Goal: Task Accomplishment & Management: Manage account settings

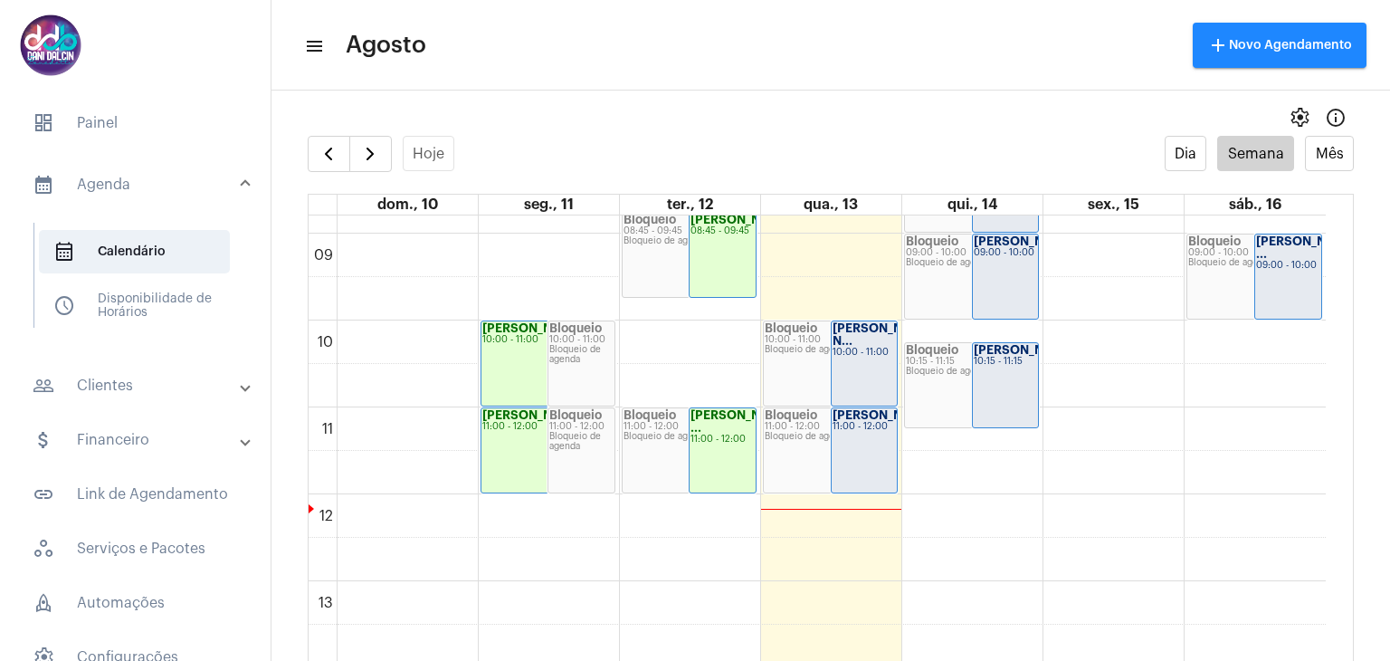
scroll to position [702, 0]
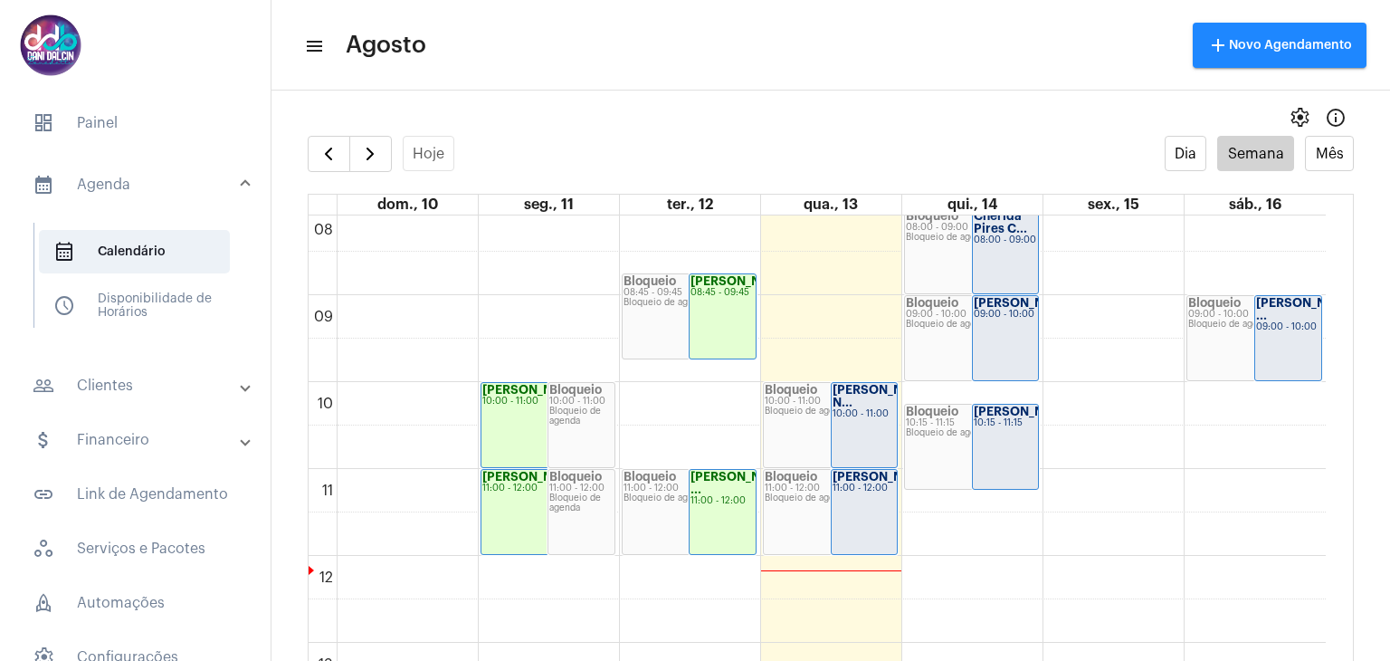
click at [851, 397] on strong "[PERSON_NAME] [PERSON_NAME].." at bounding box center [883, 396] width 101 height 24
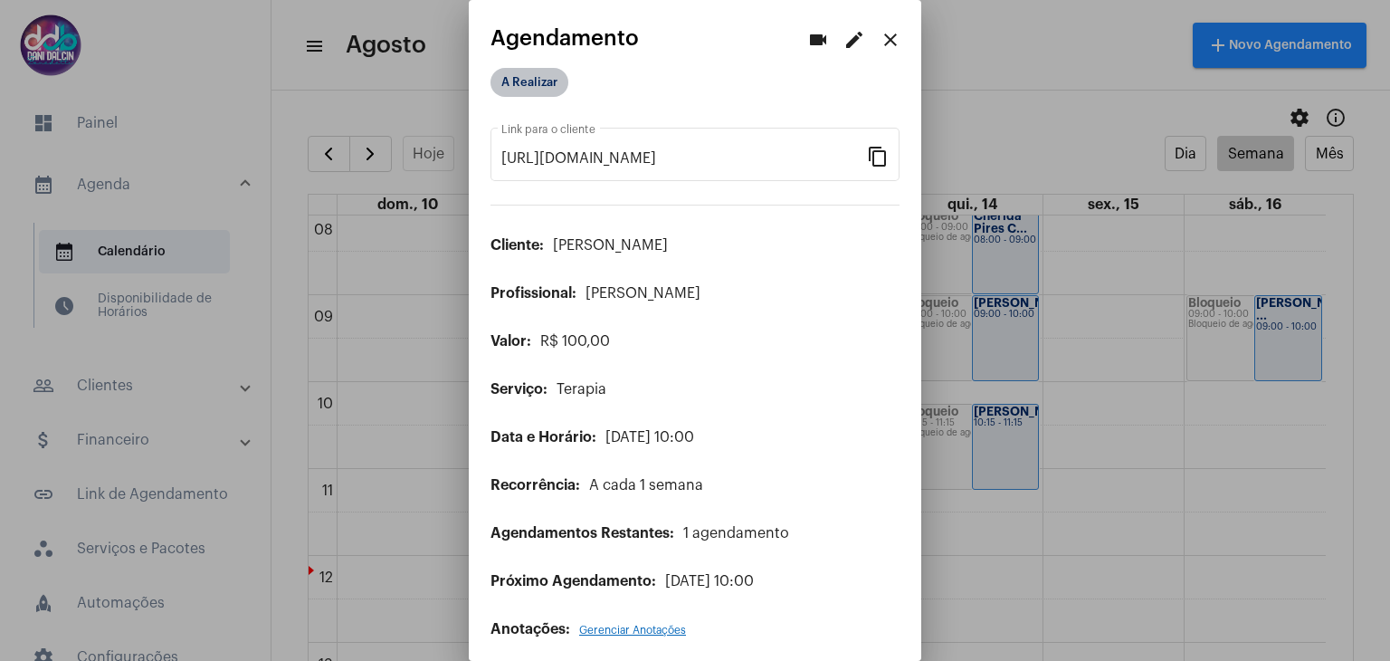
click at [542, 88] on mat-chip "A Realizar" at bounding box center [530, 82] width 78 height 29
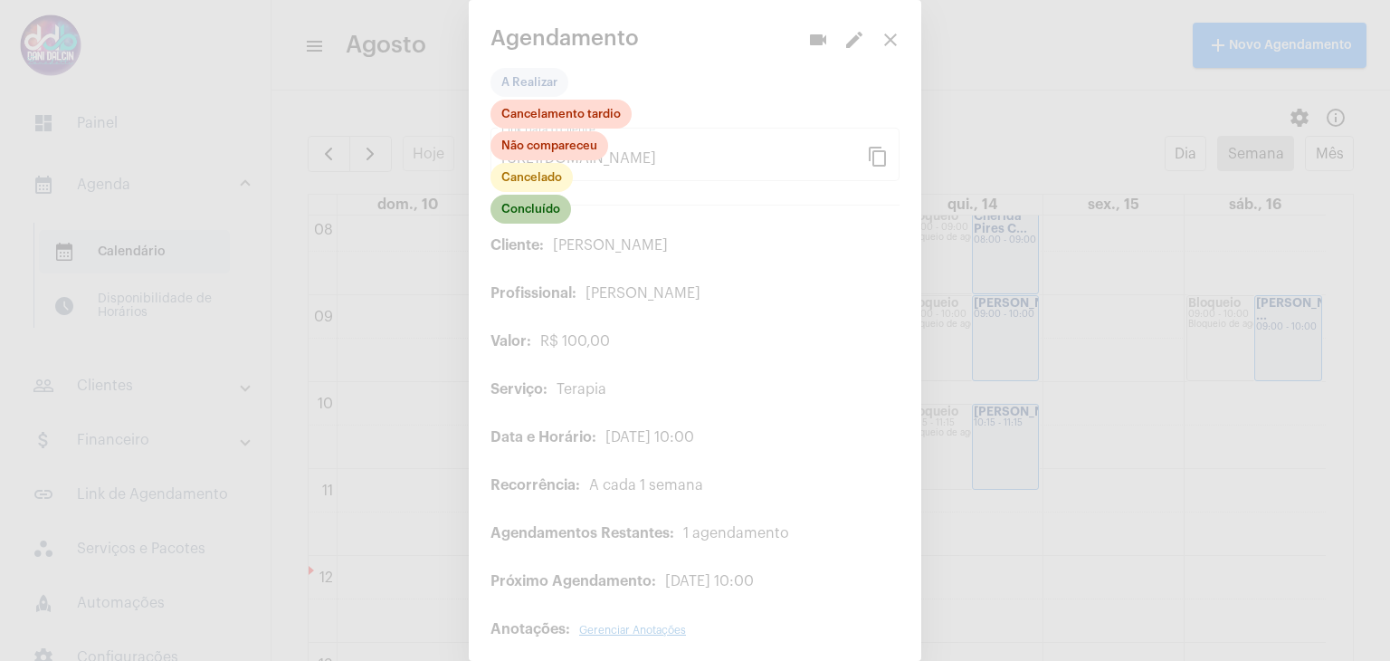
click at [532, 205] on mat-chip "Concluído" at bounding box center [531, 209] width 81 height 29
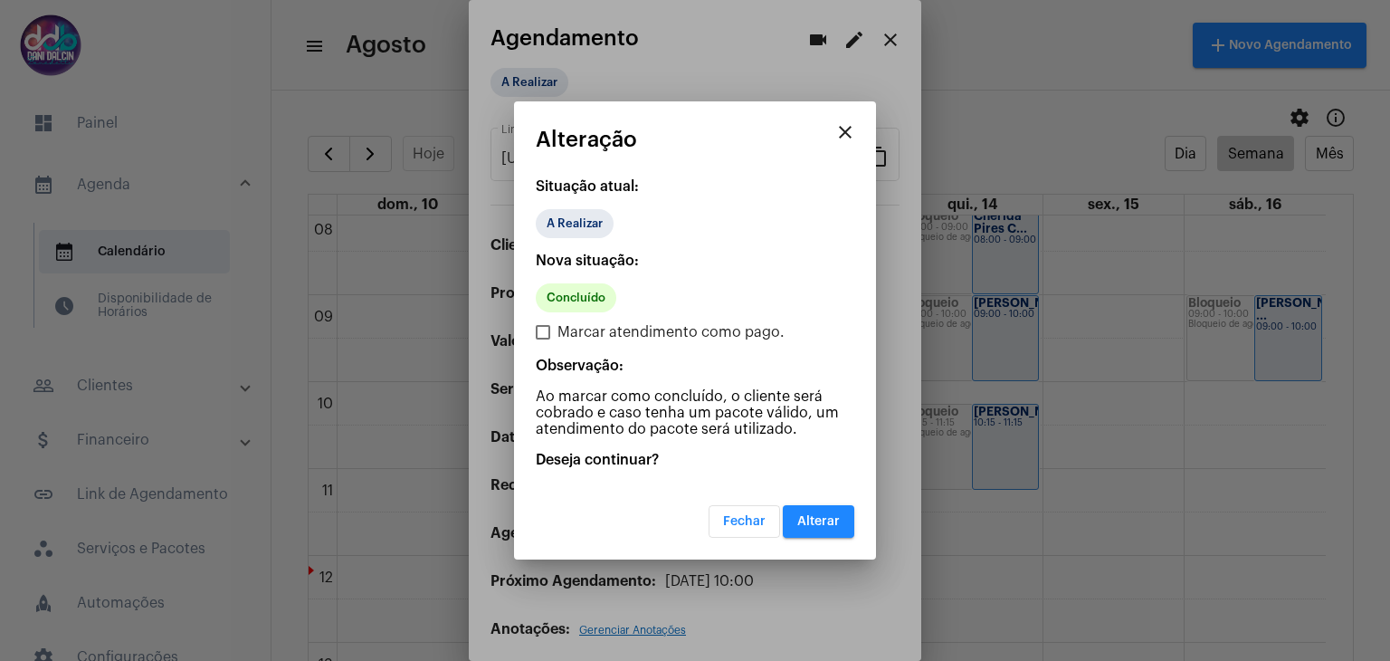
click at [800, 521] on span "Alterar" at bounding box center [818, 521] width 43 height 13
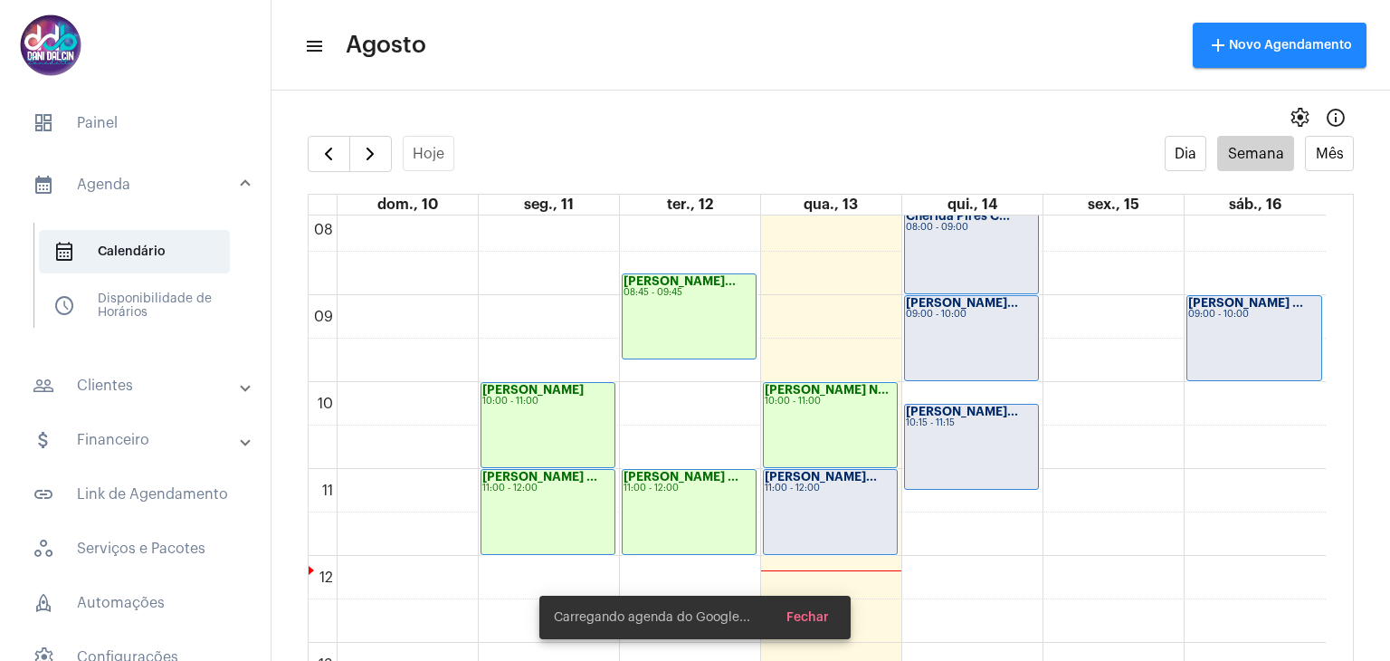
scroll to position [793, 0]
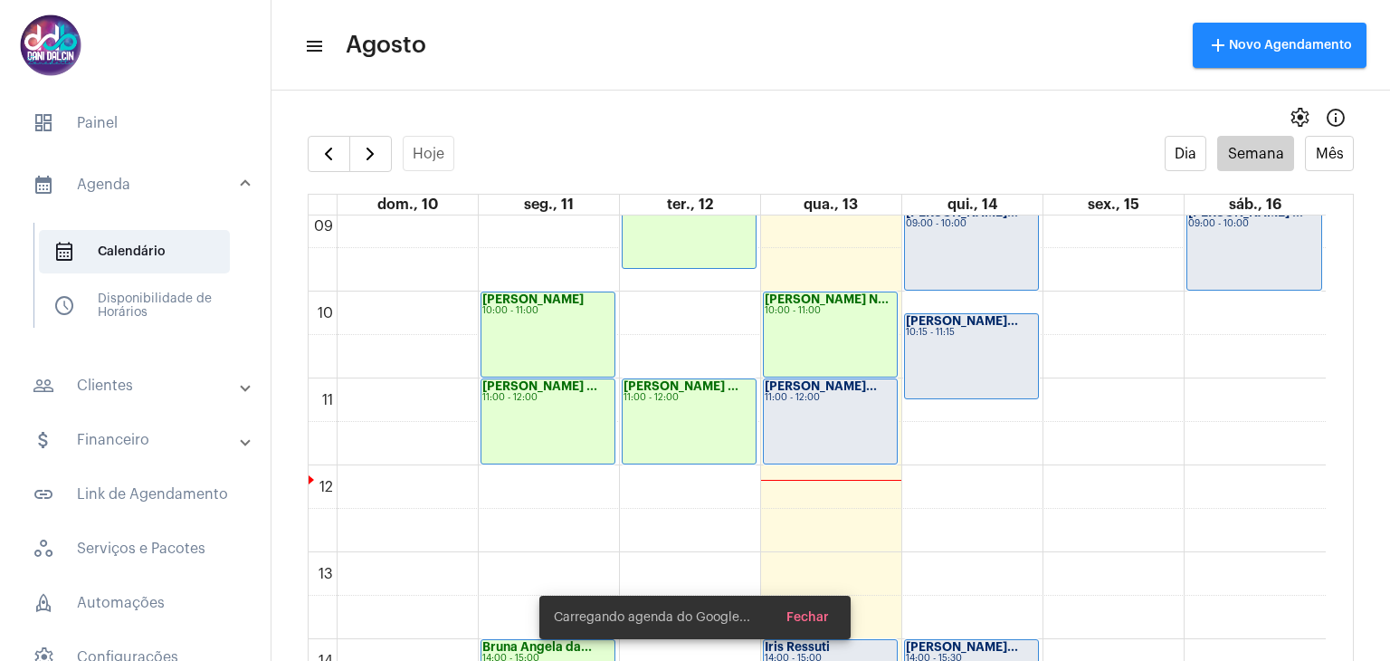
click at [836, 394] on div "11:00 - 12:00" at bounding box center [830, 398] width 131 height 10
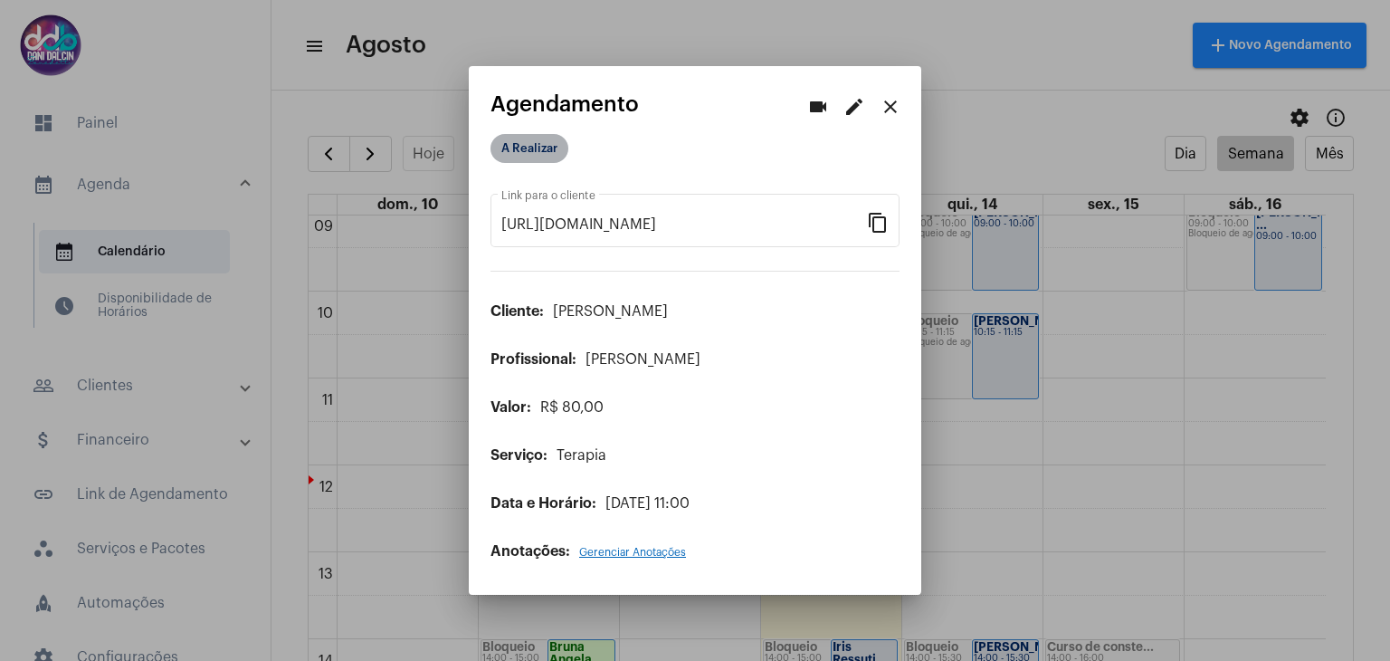
click at [539, 146] on mat-chip "A Realizar" at bounding box center [530, 148] width 78 height 29
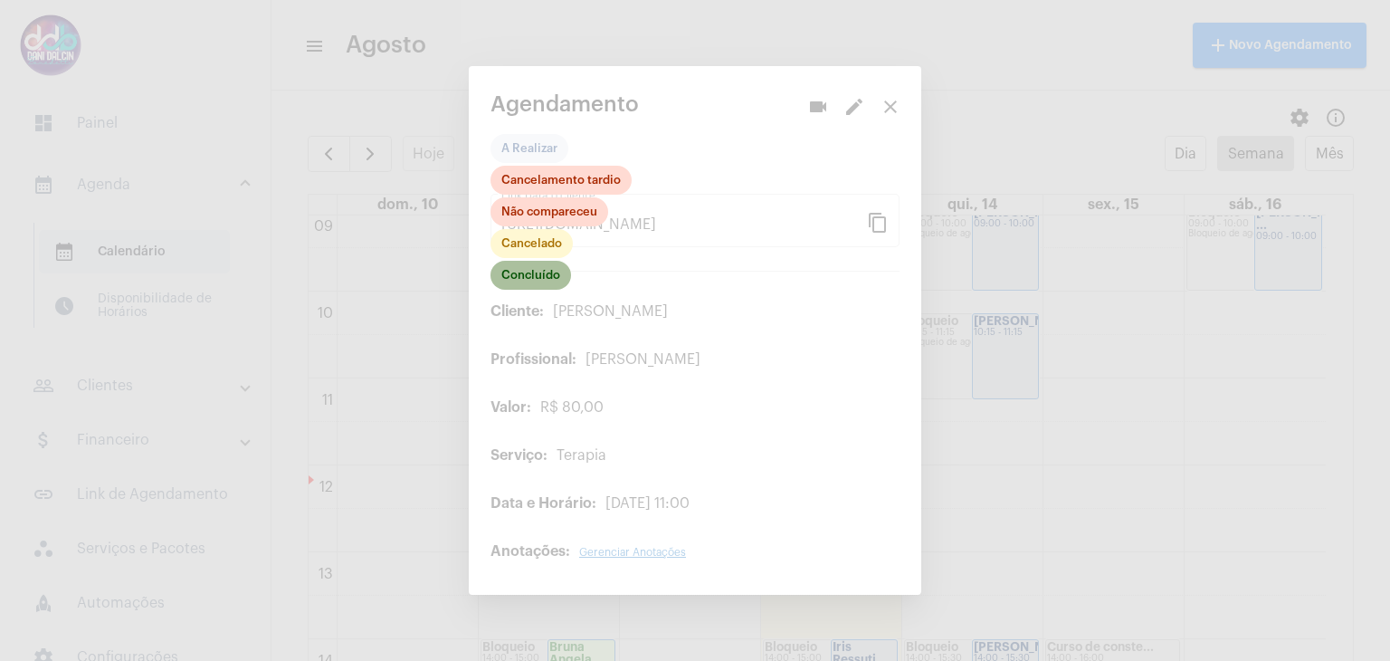
click at [532, 267] on mat-chip "Concluído" at bounding box center [531, 275] width 81 height 29
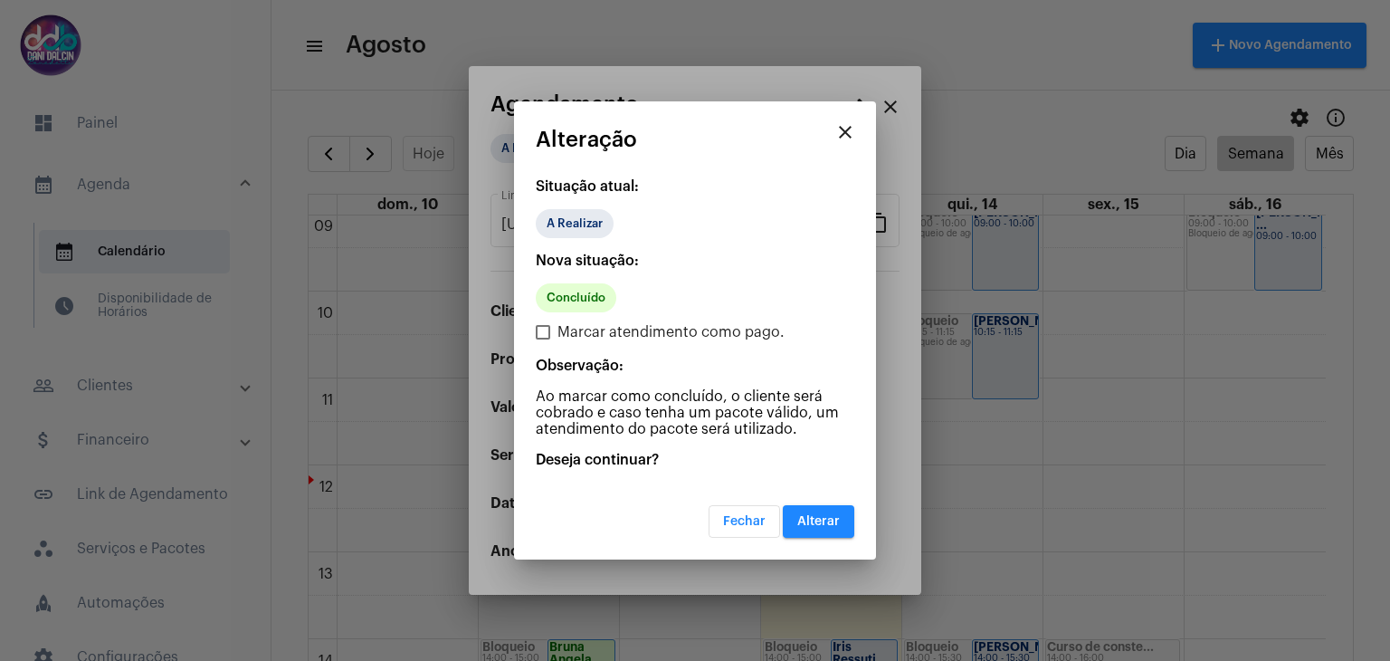
click at [796, 518] on button "Alterar" at bounding box center [818, 521] width 71 height 33
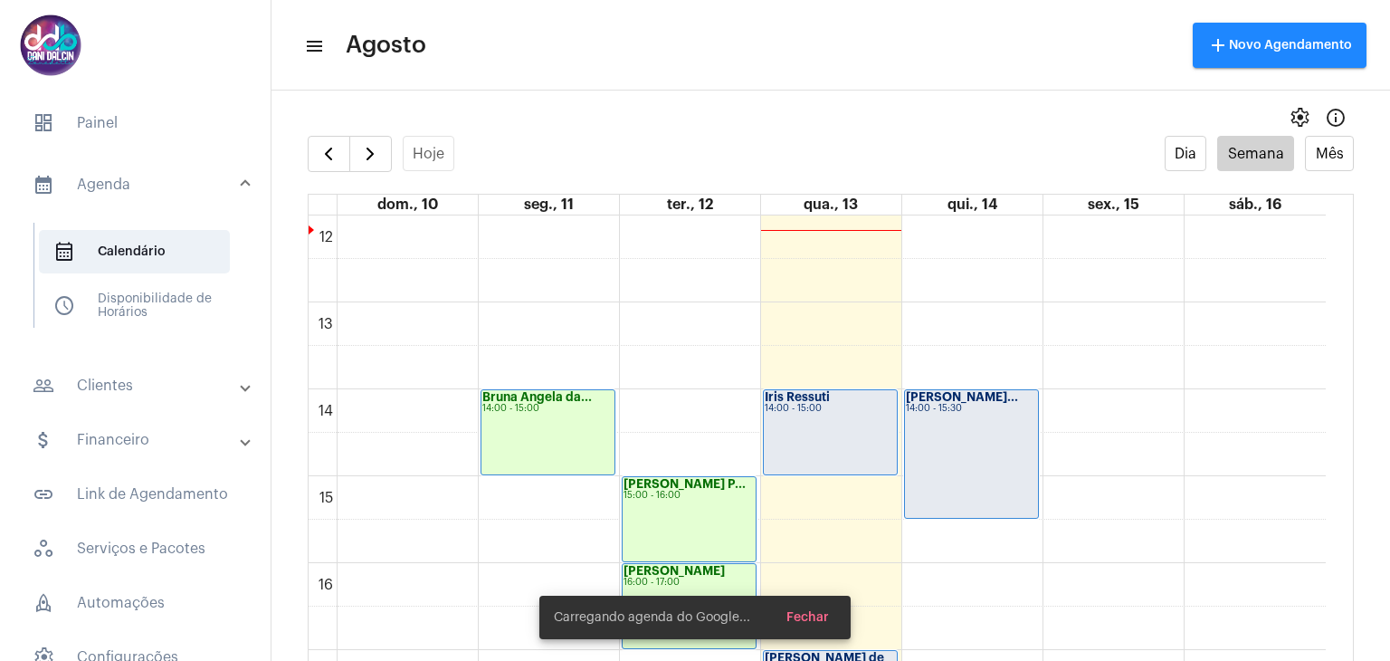
scroll to position [1155, 0]
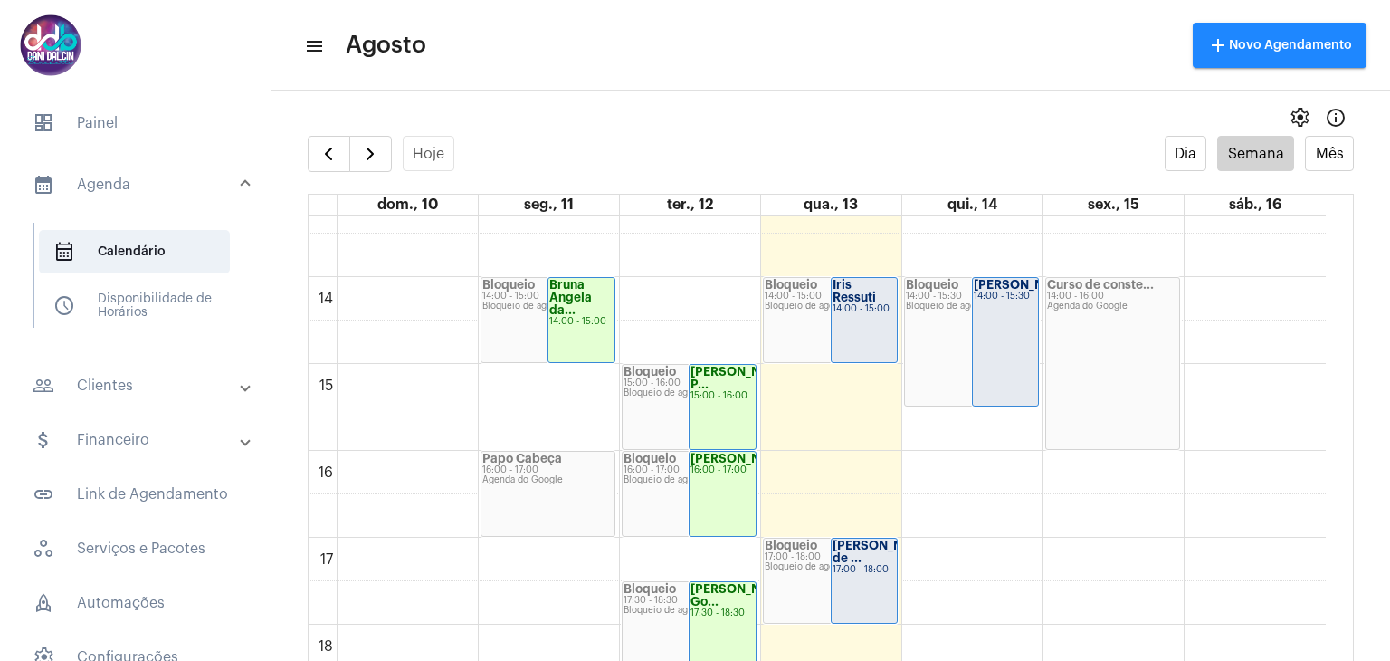
click at [862, 293] on strong "Iris Ressuti" at bounding box center [854, 291] width 43 height 24
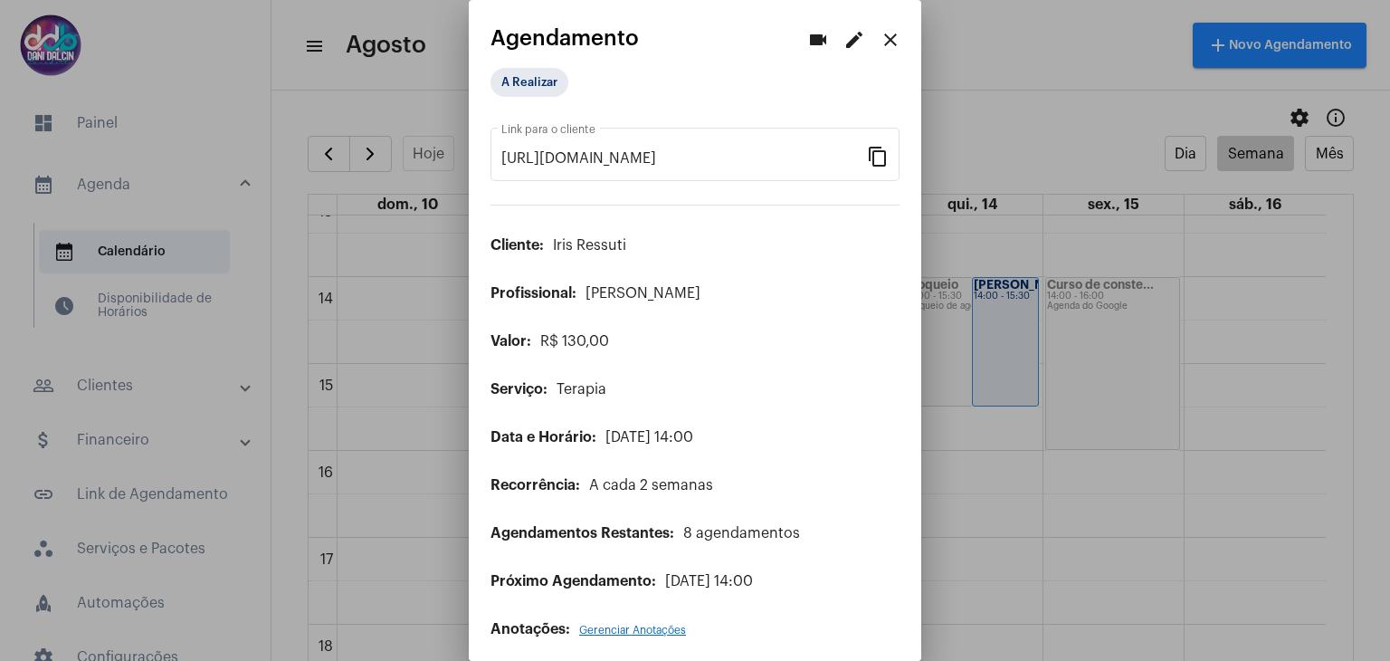
click at [846, 37] on mat-icon "edit" at bounding box center [855, 40] width 22 height 22
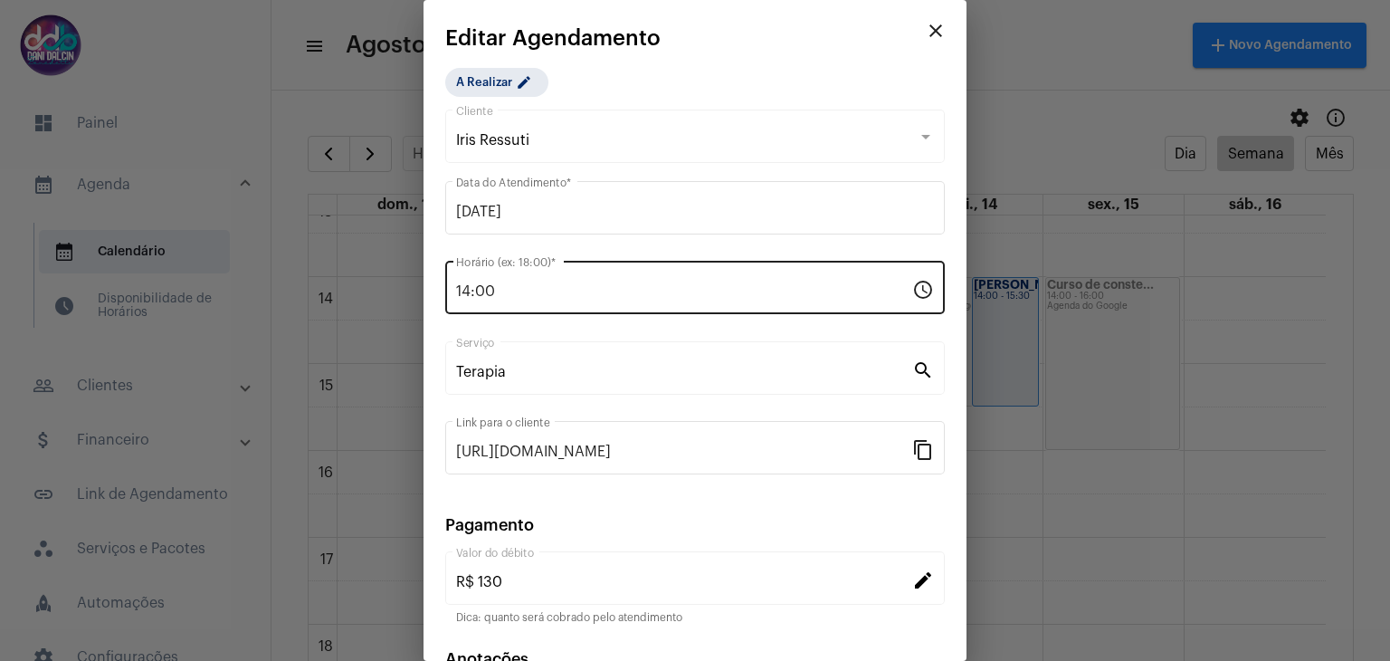
click at [504, 284] on input "14:00" at bounding box center [684, 291] width 456 height 16
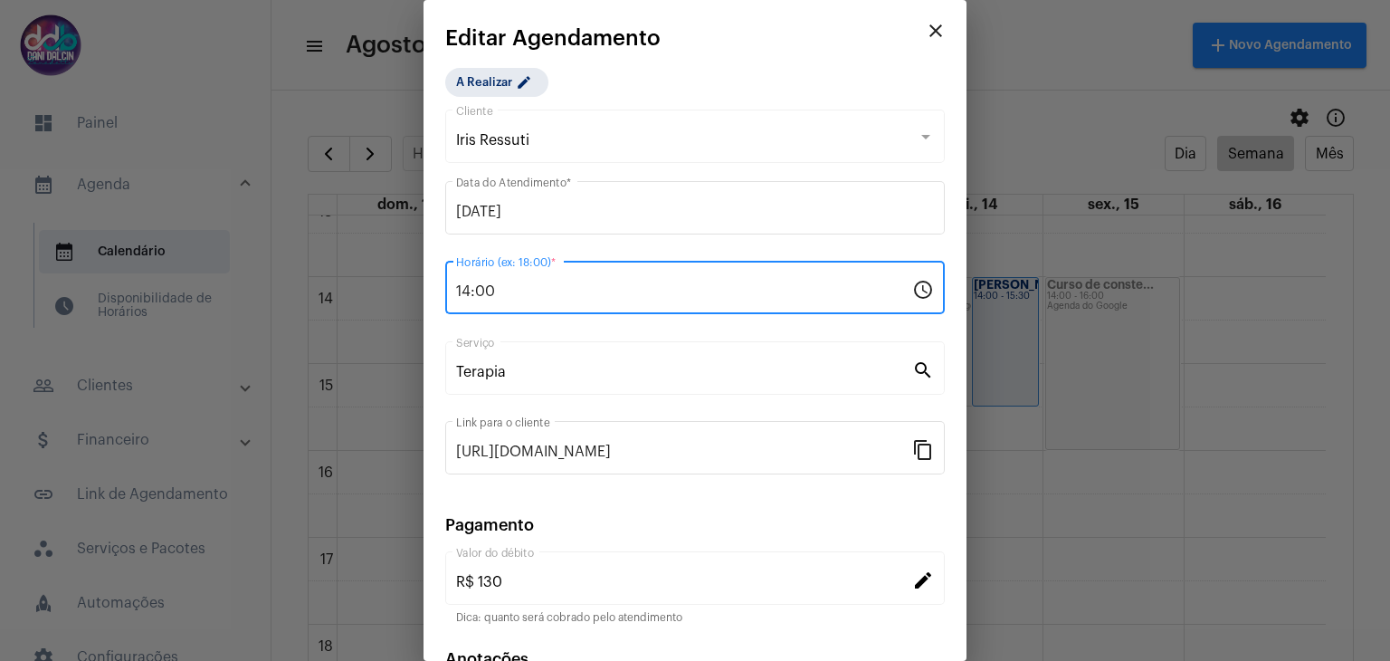
click at [504, 284] on input "14:00" at bounding box center [684, 291] width 456 height 16
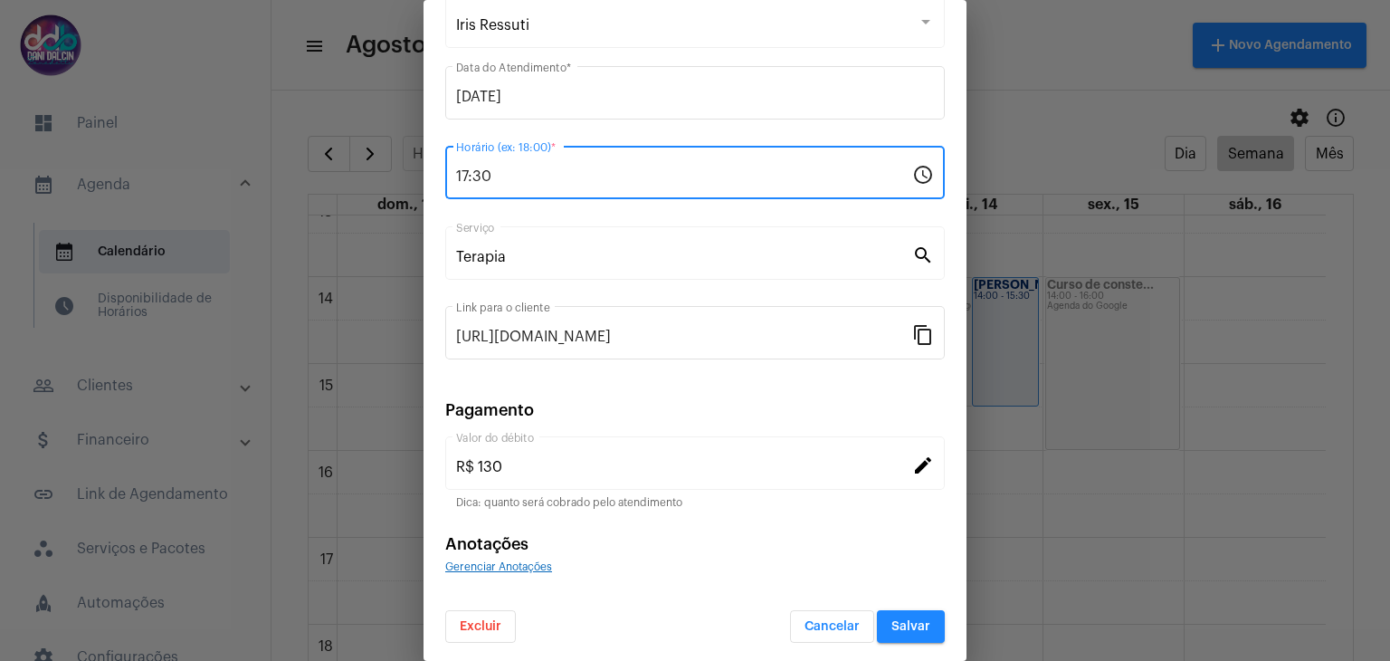
scroll to position [116, 0]
type input "17:30"
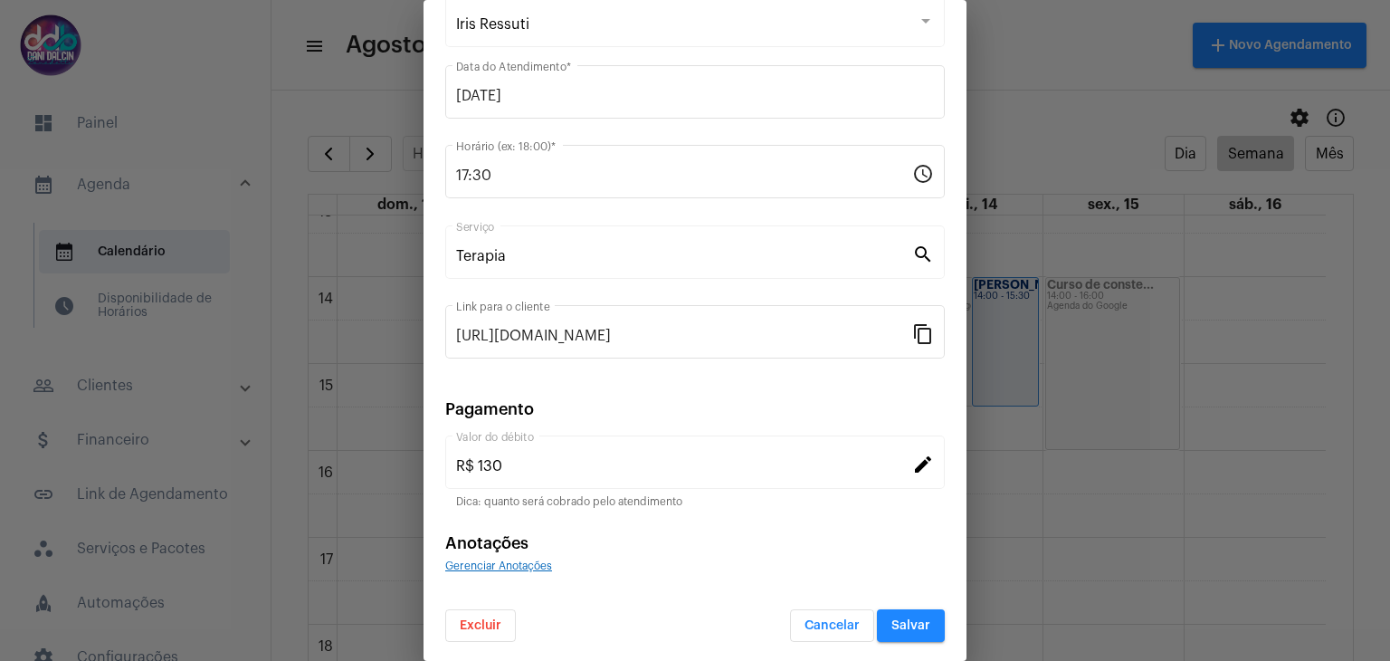
click at [477, 619] on span "Excluir" at bounding box center [481, 625] width 42 height 13
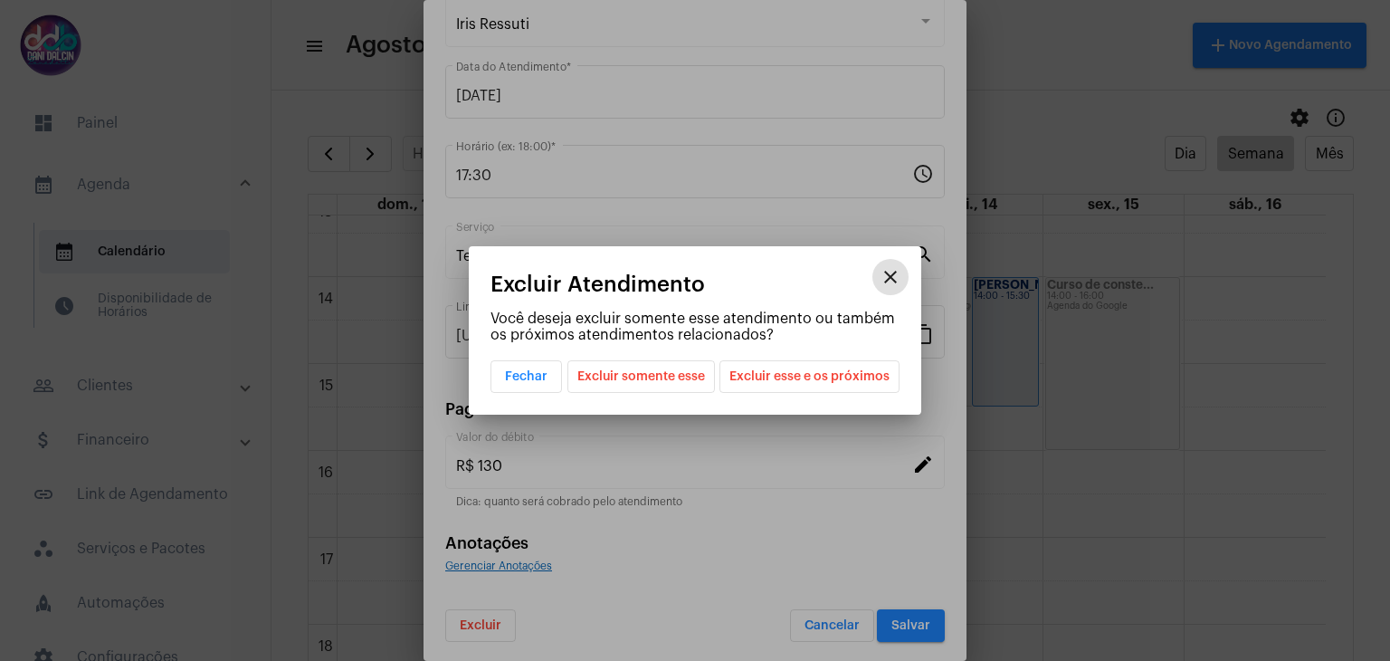
click at [669, 376] on span "Excluir somente esse" at bounding box center [641, 376] width 128 height 31
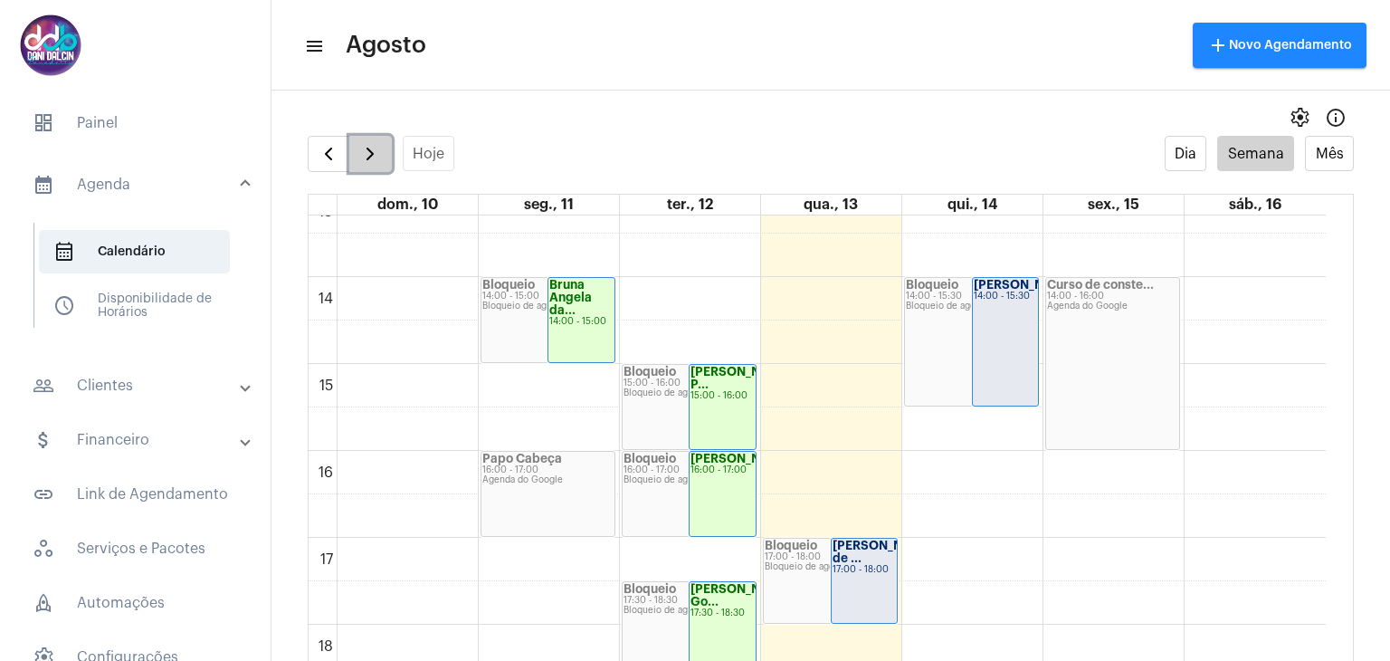
click at [364, 153] on span "button" at bounding box center [370, 154] width 22 height 22
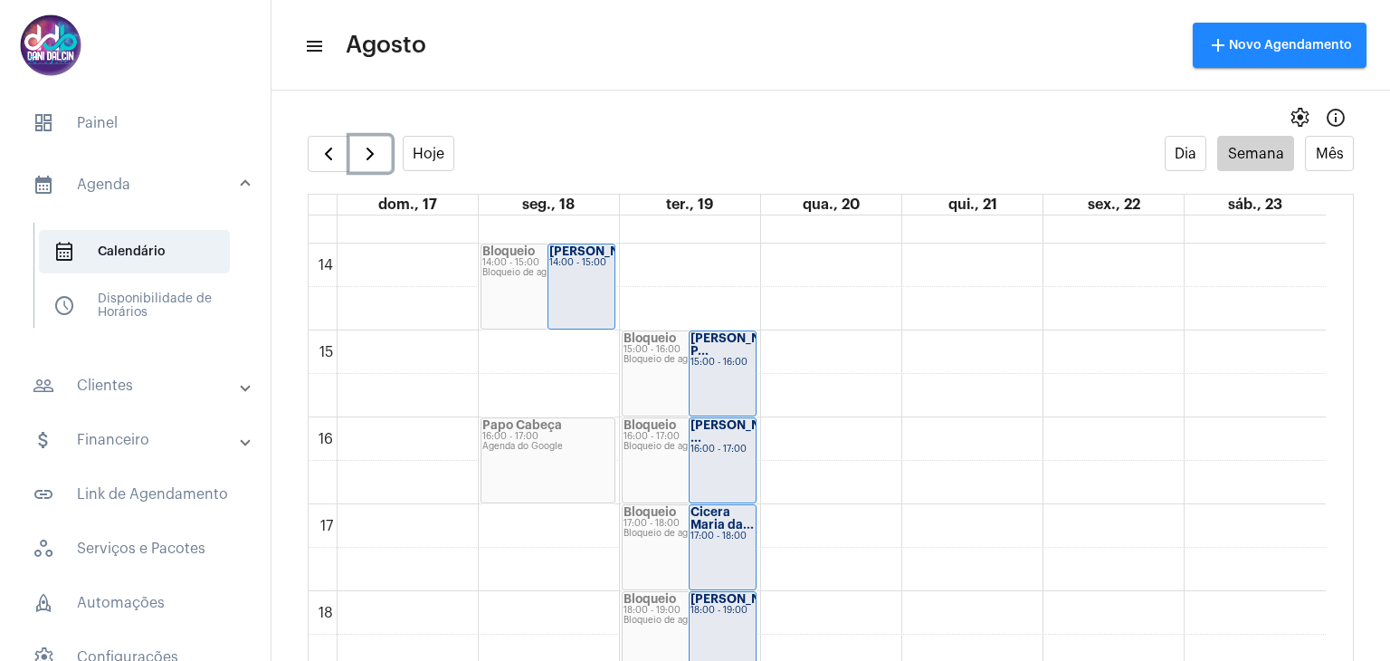
scroll to position [1422, 0]
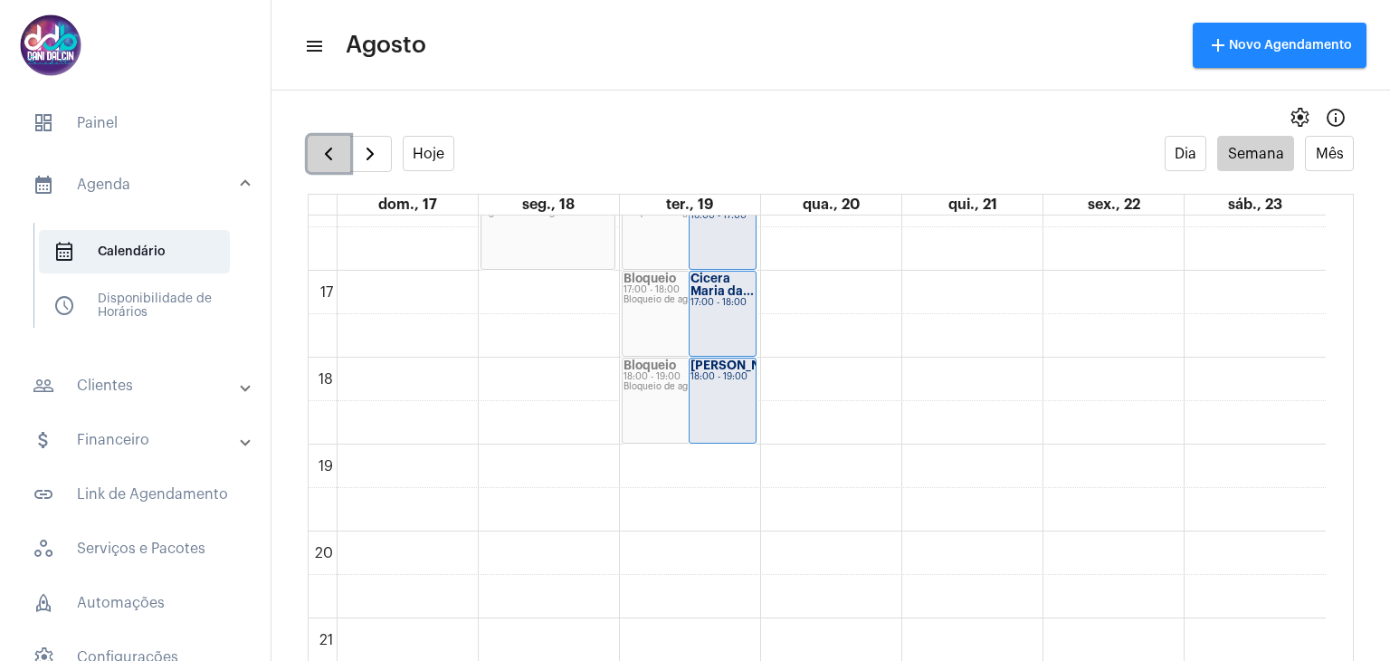
click at [335, 153] on span "button" at bounding box center [329, 154] width 22 height 22
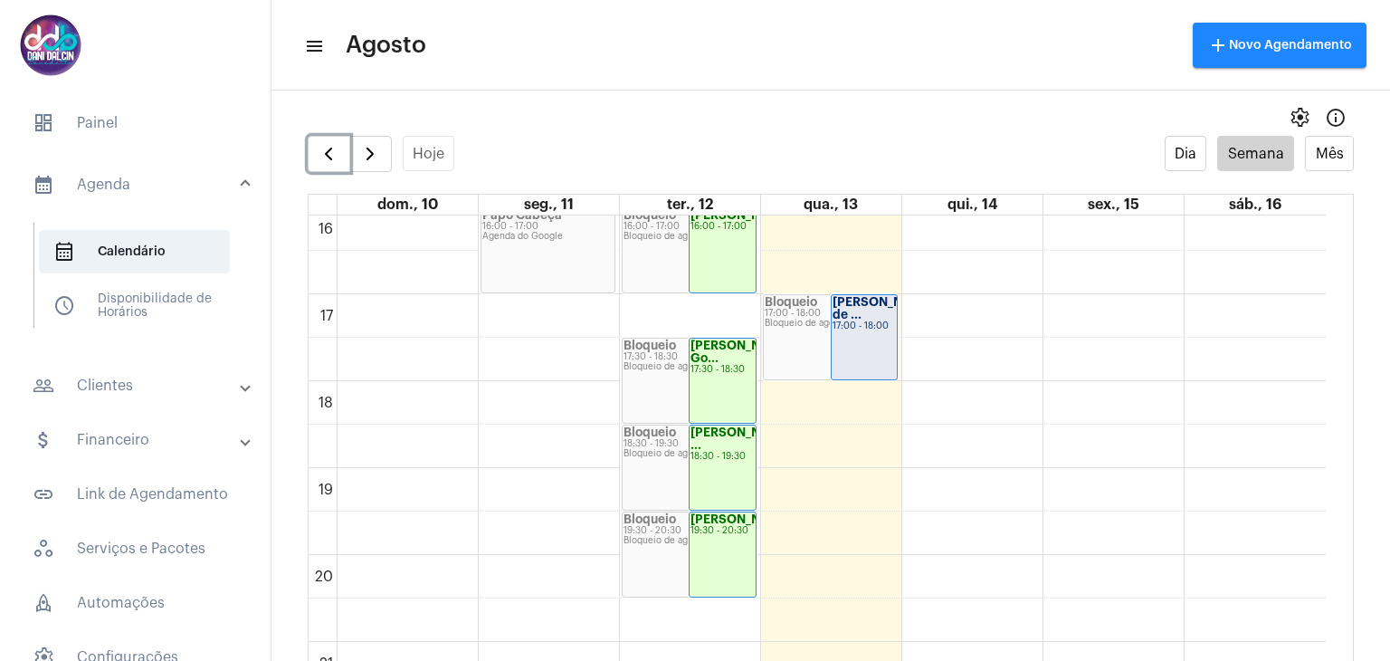
scroll to position [1426, 0]
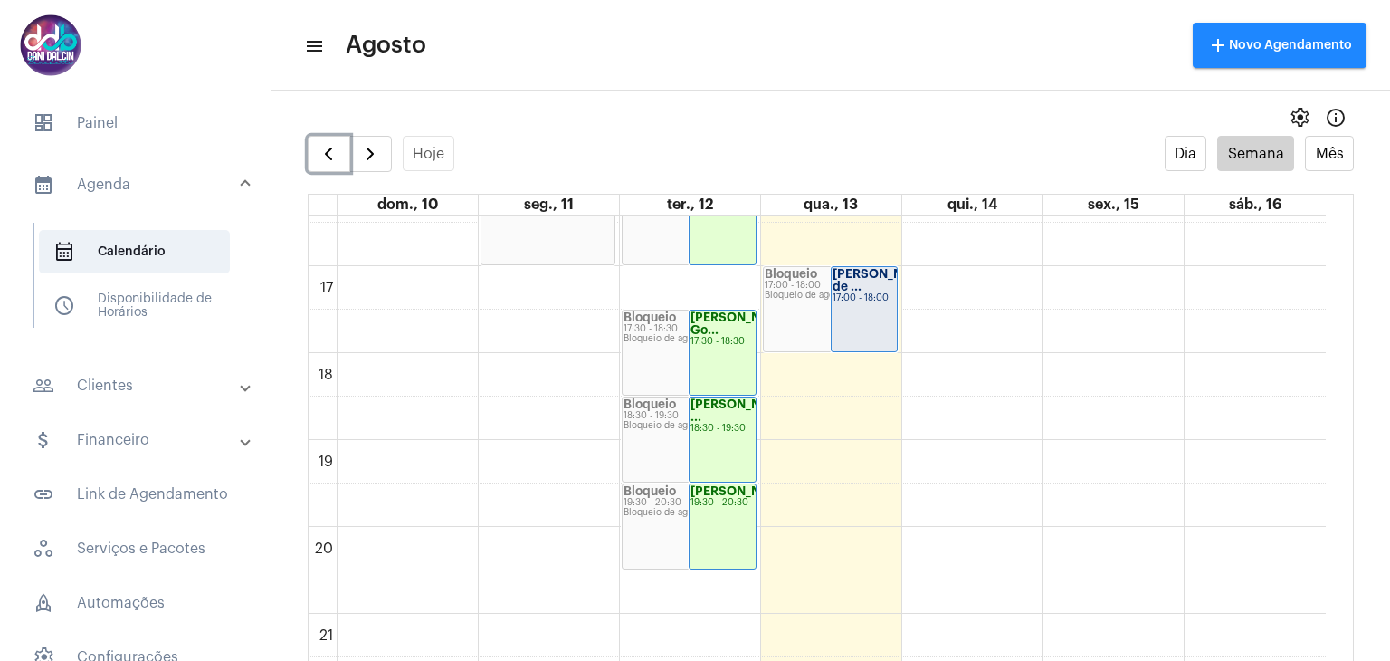
click at [878, 272] on div "[PERSON_NAME] de ..." at bounding box center [865, 280] width 64 height 25
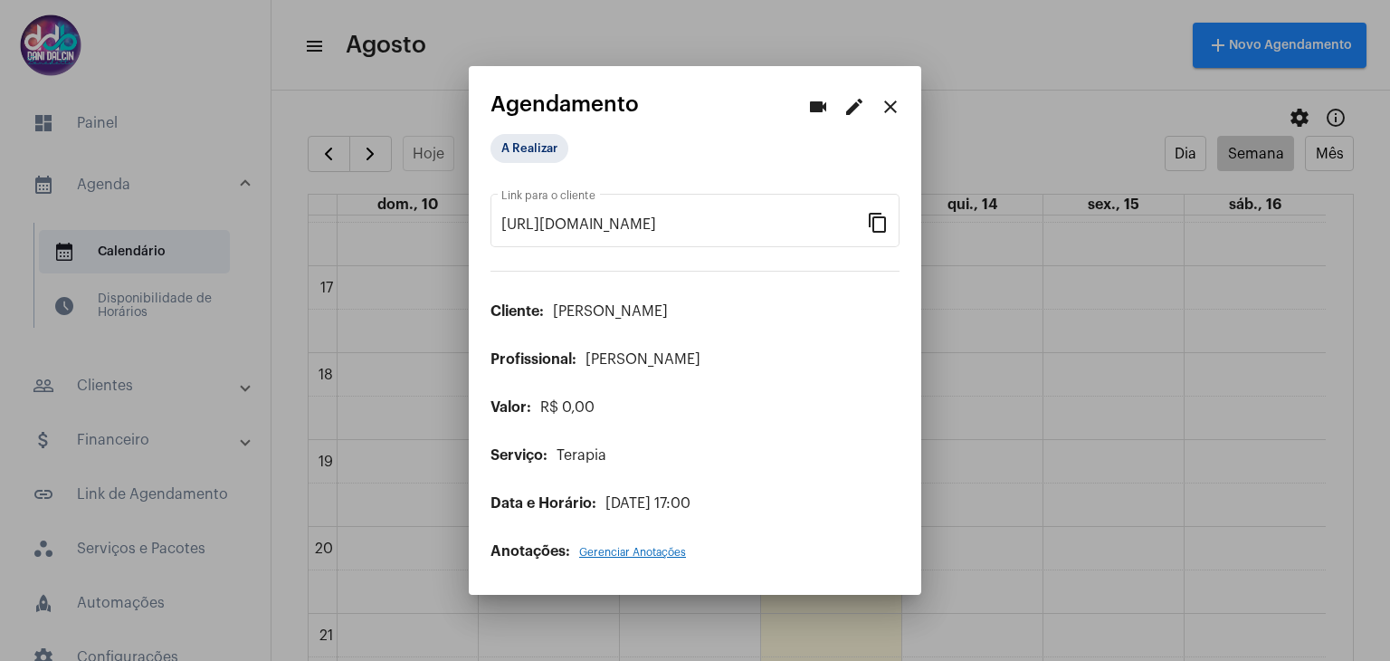
click at [849, 110] on mat-icon "edit" at bounding box center [855, 107] width 22 height 22
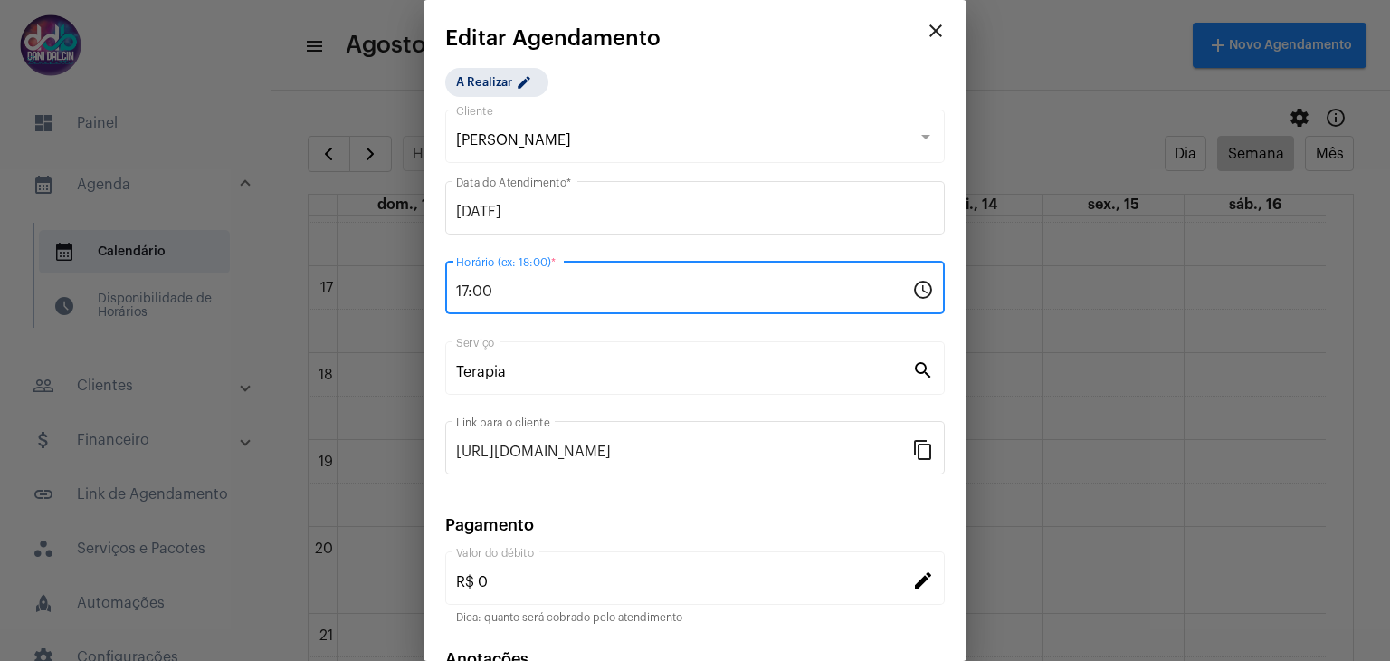
click at [489, 295] on input "17:00" at bounding box center [684, 291] width 456 height 16
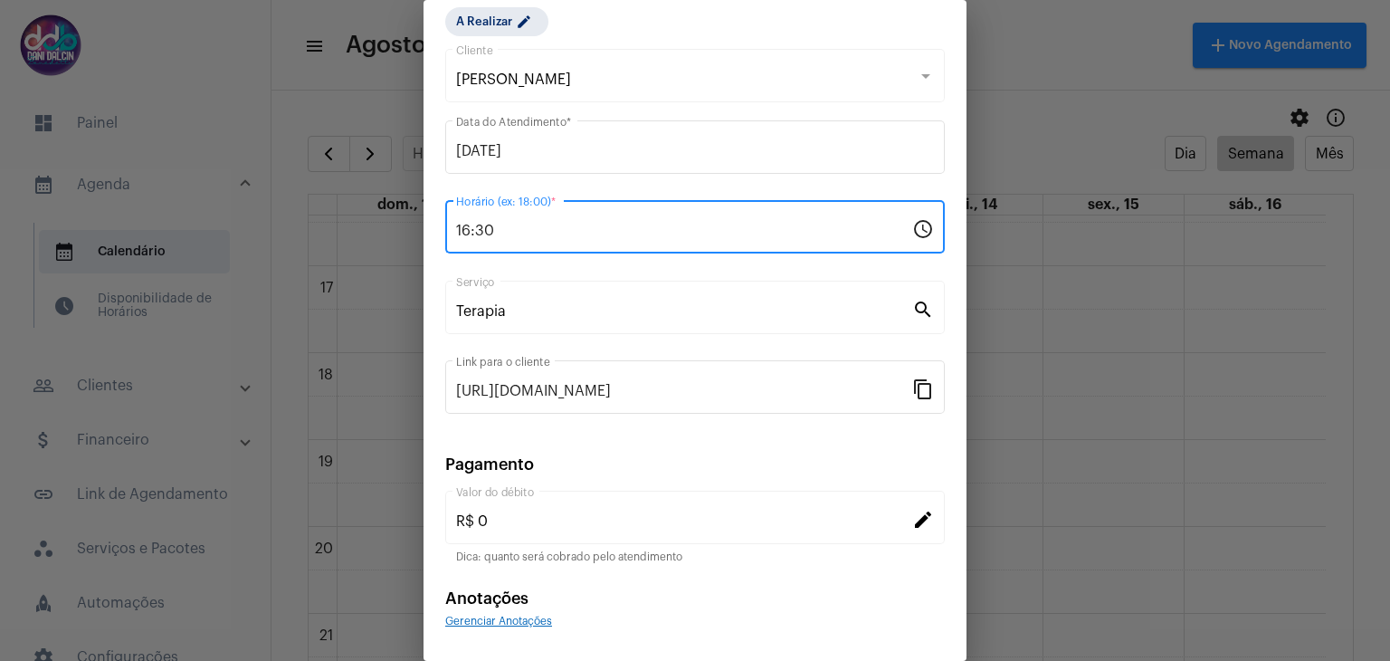
scroll to position [116, 0]
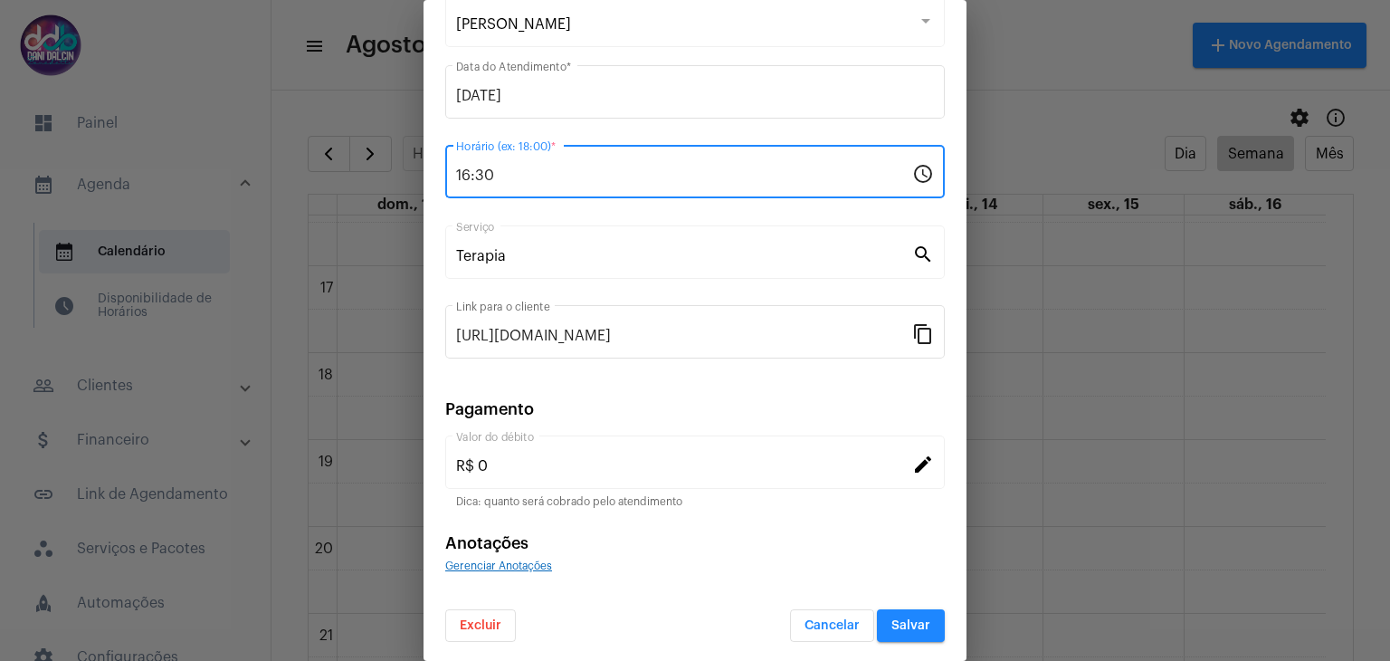
type input "16:30"
click at [891, 624] on span "Salvar" at bounding box center [910, 625] width 39 height 13
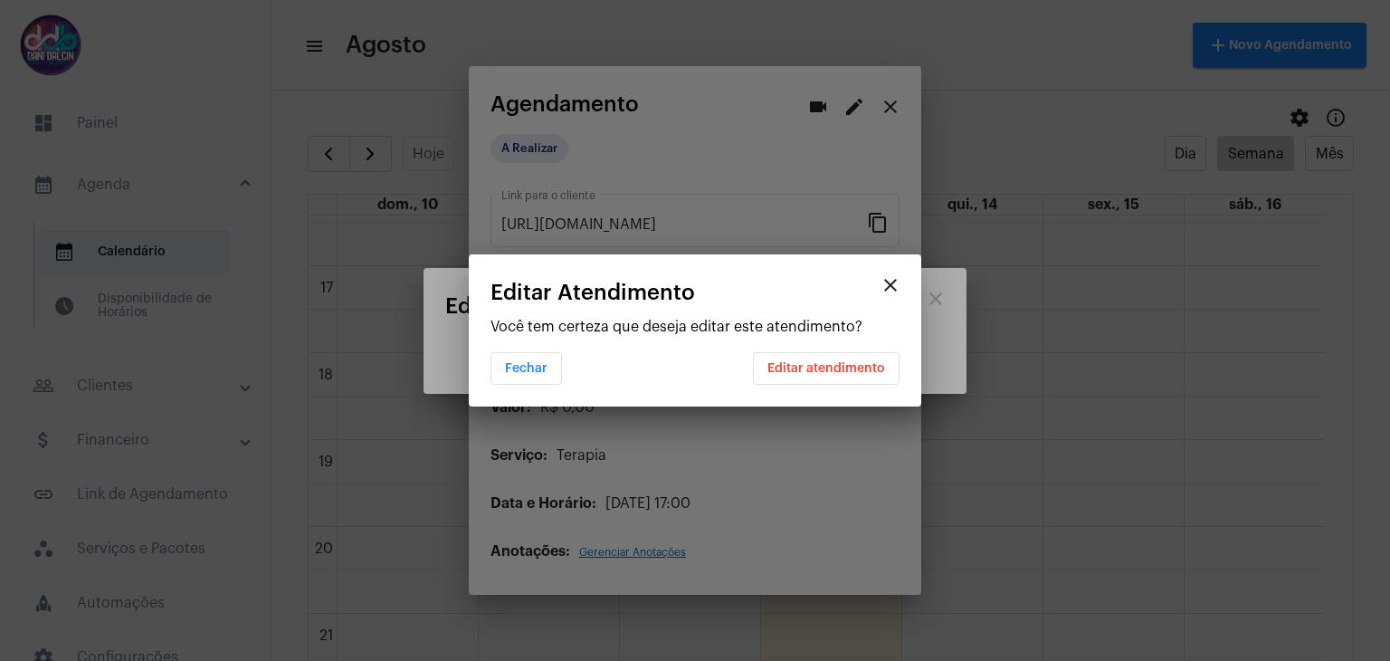
scroll to position [0, 0]
click at [840, 377] on button "Editar atendimento" at bounding box center [826, 368] width 147 height 33
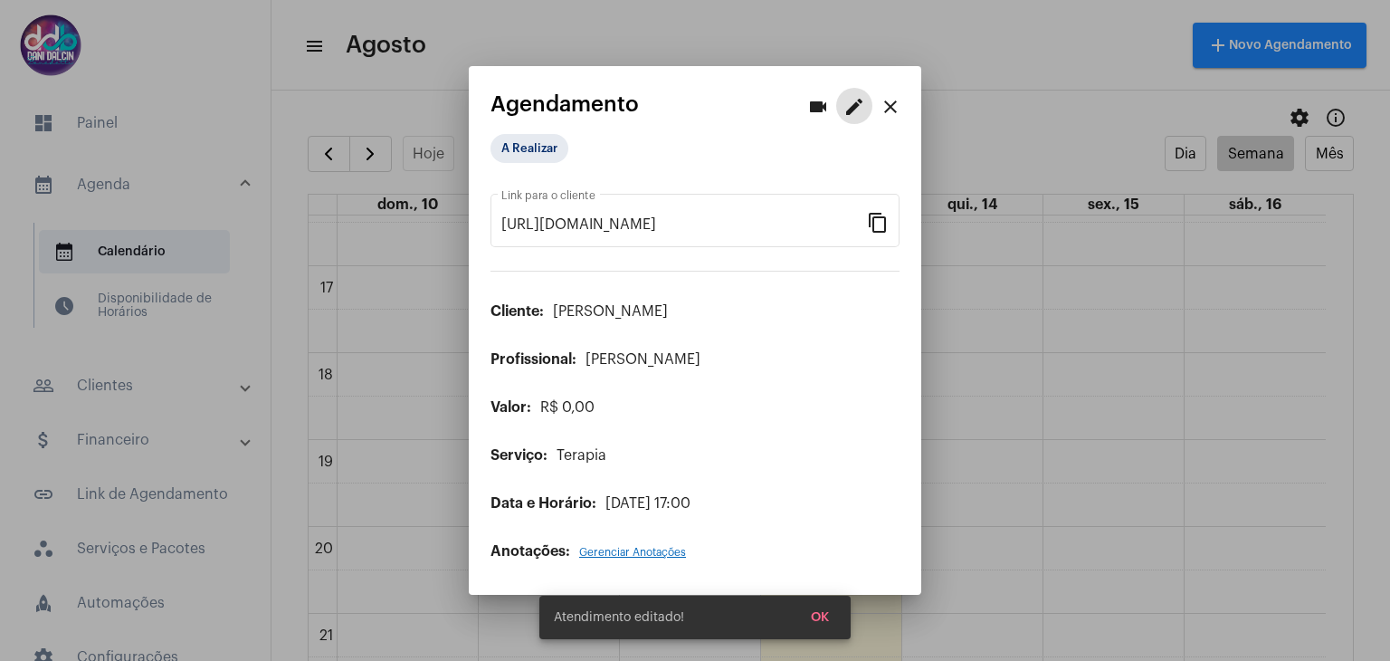
click at [899, 105] on mat-icon "close" at bounding box center [891, 107] width 22 height 22
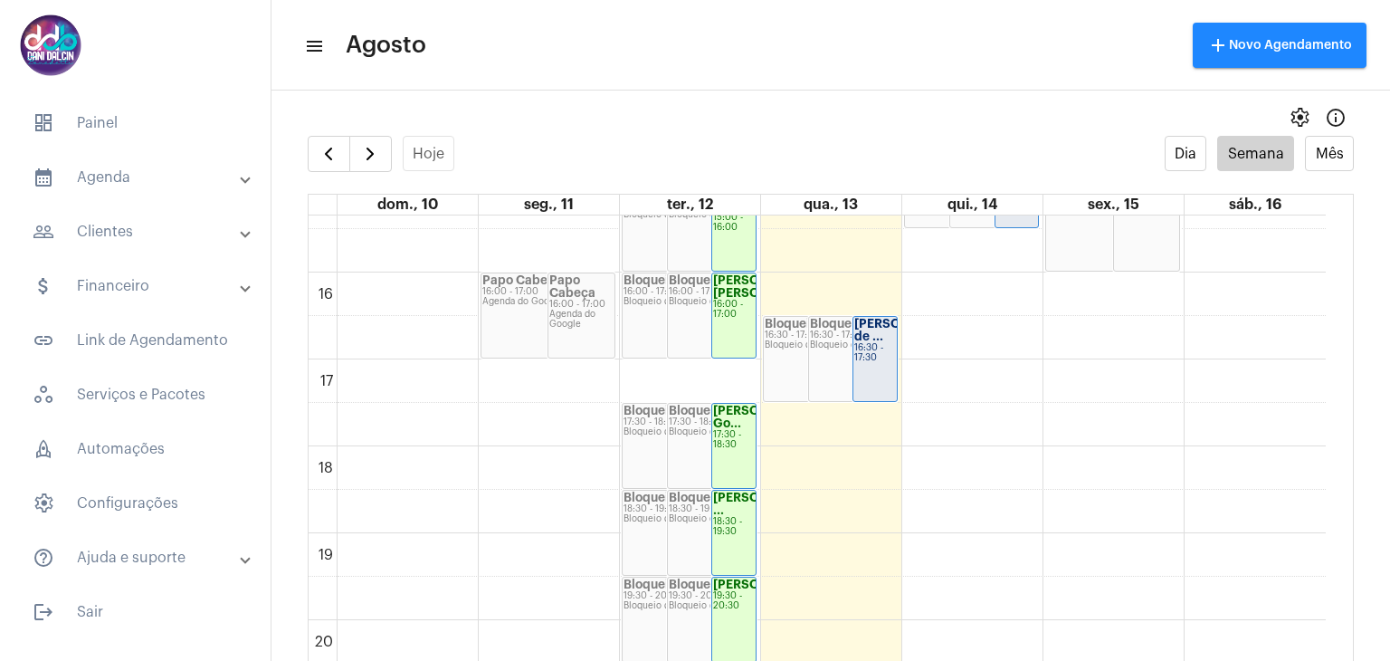
scroll to position [1338, 0]
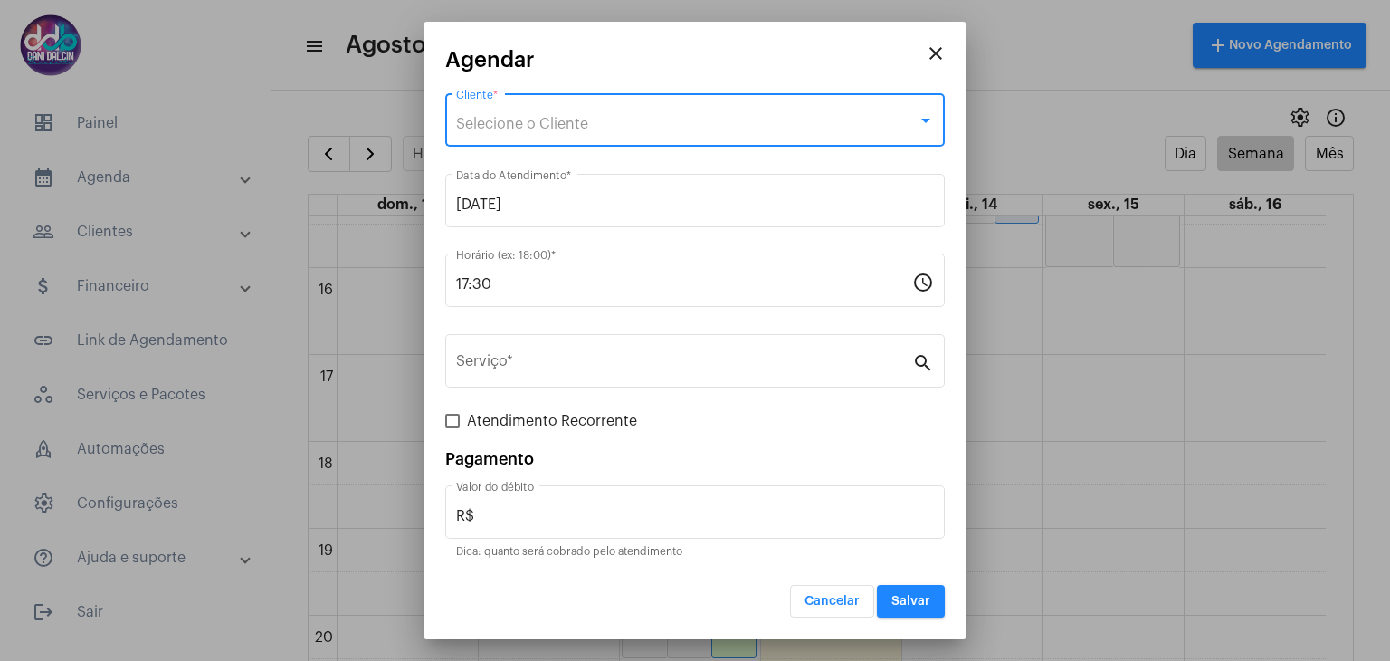
click at [590, 117] on div "Selecione o Cliente" at bounding box center [687, 124] width 462 height 16
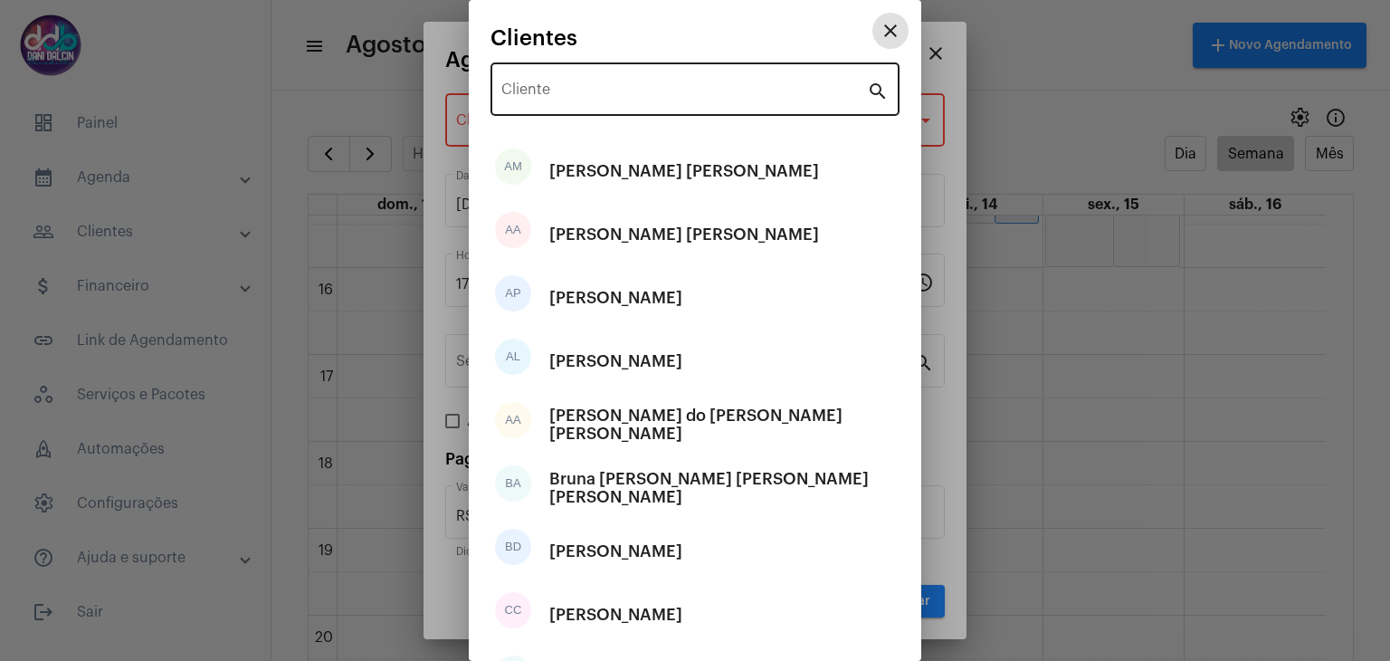
click at [554, 91] on input "Cliente" at bounding box center [684, 93] width 366 height 16
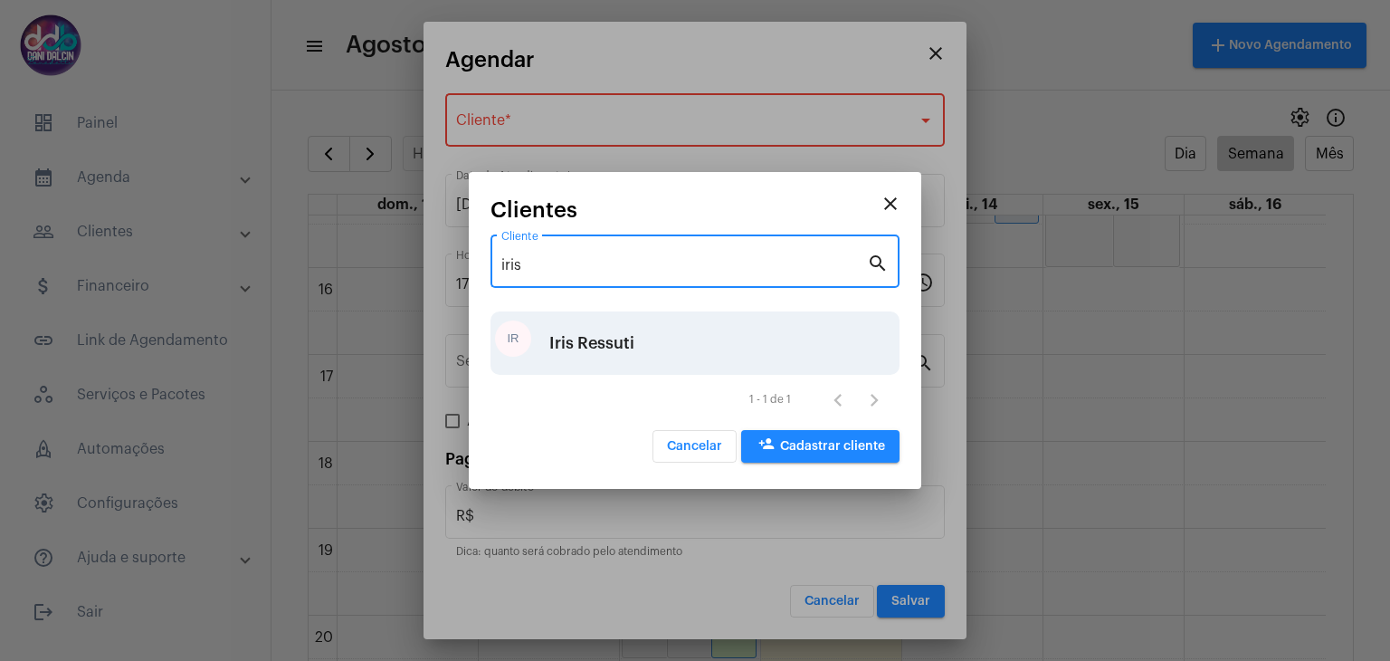
type input "iris"
click at [634, 347] on div "IR [PERSON_NAME]" at bounding box center [695, 342] width 409 height 63
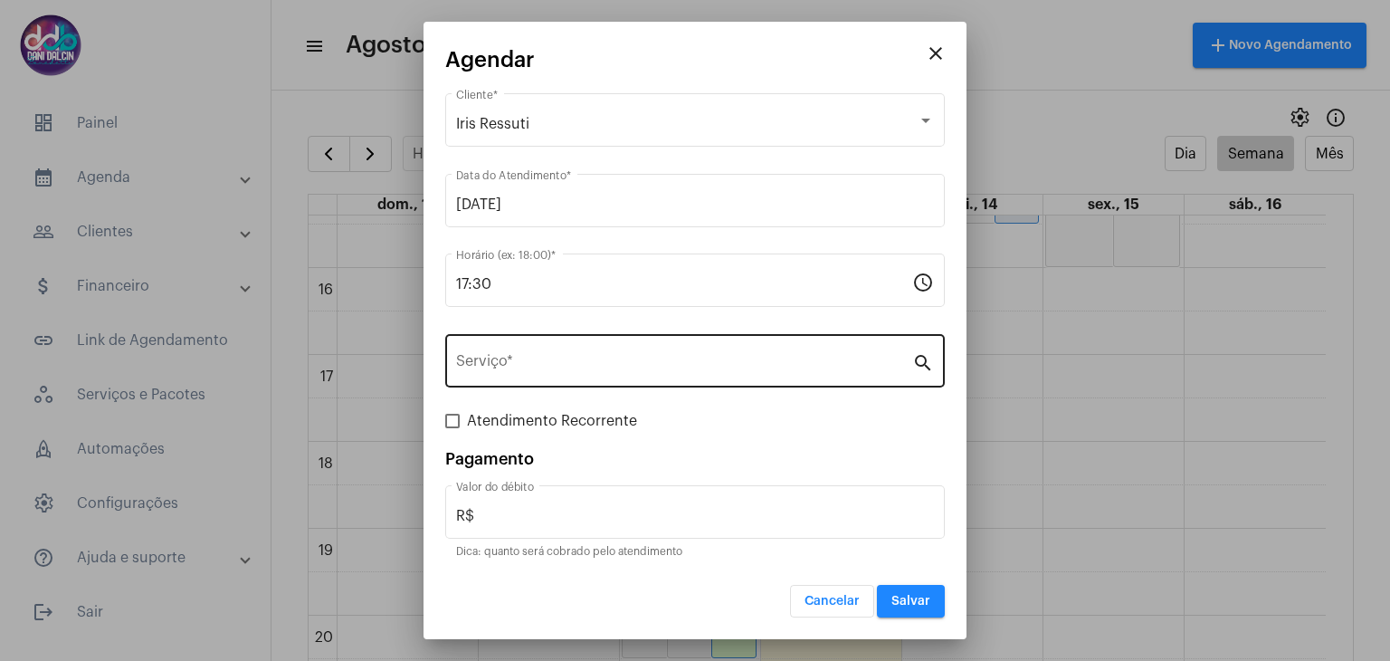
click at [572, 348] on div "Serviço *" at bounding box center [684, 358] width 456 height 57
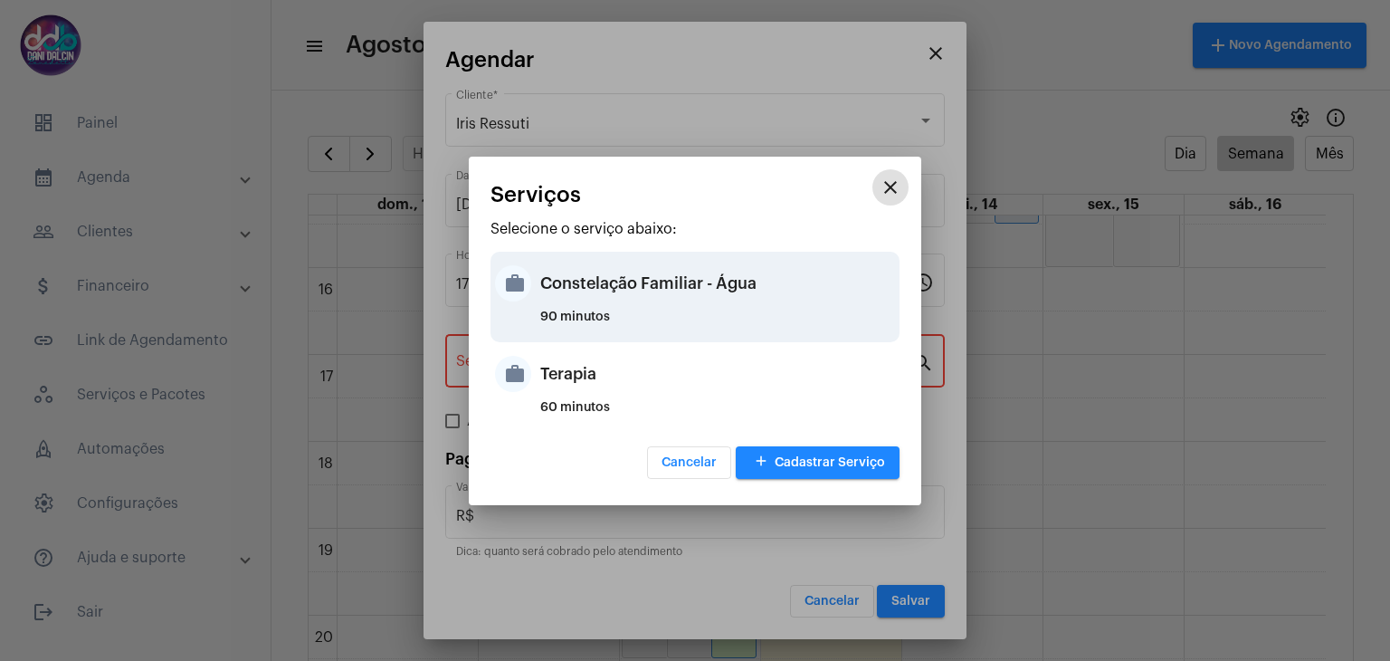
click at [594, 303] on div "Constelação Familiar - Água" at bounding box center [717, 283] width 355 height 54
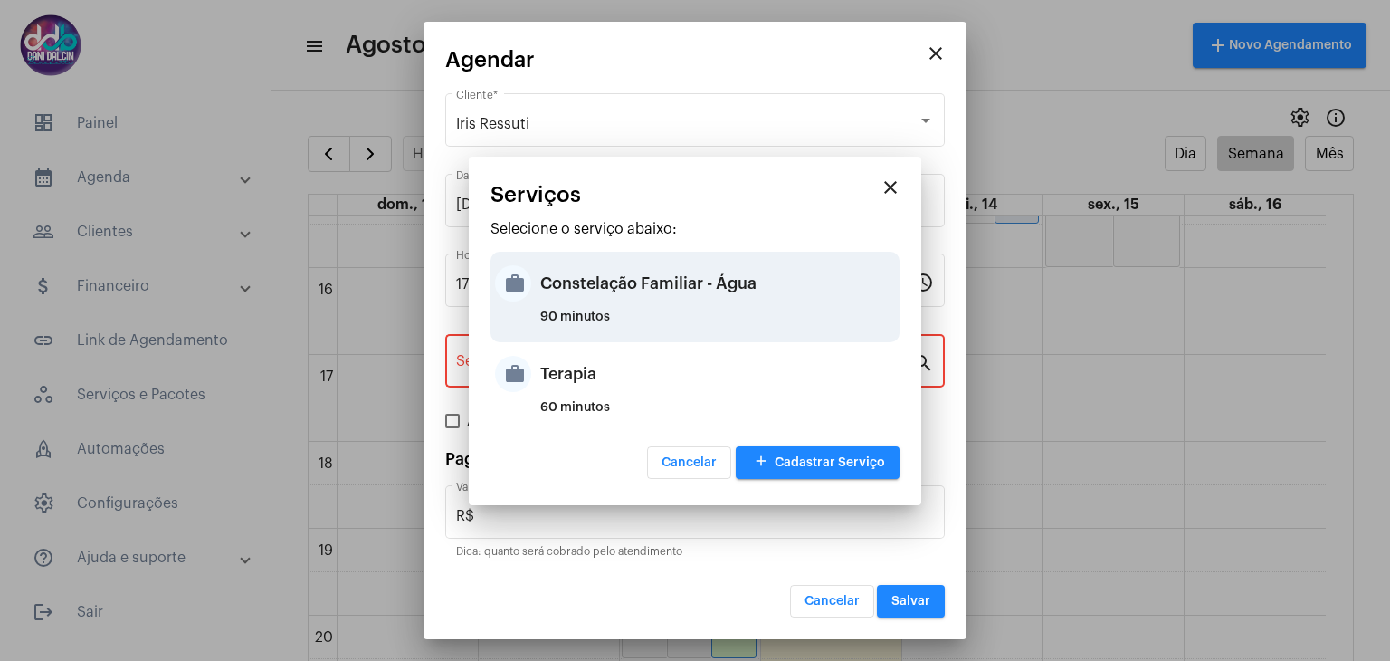
type input "Constelação Familiar - Água"
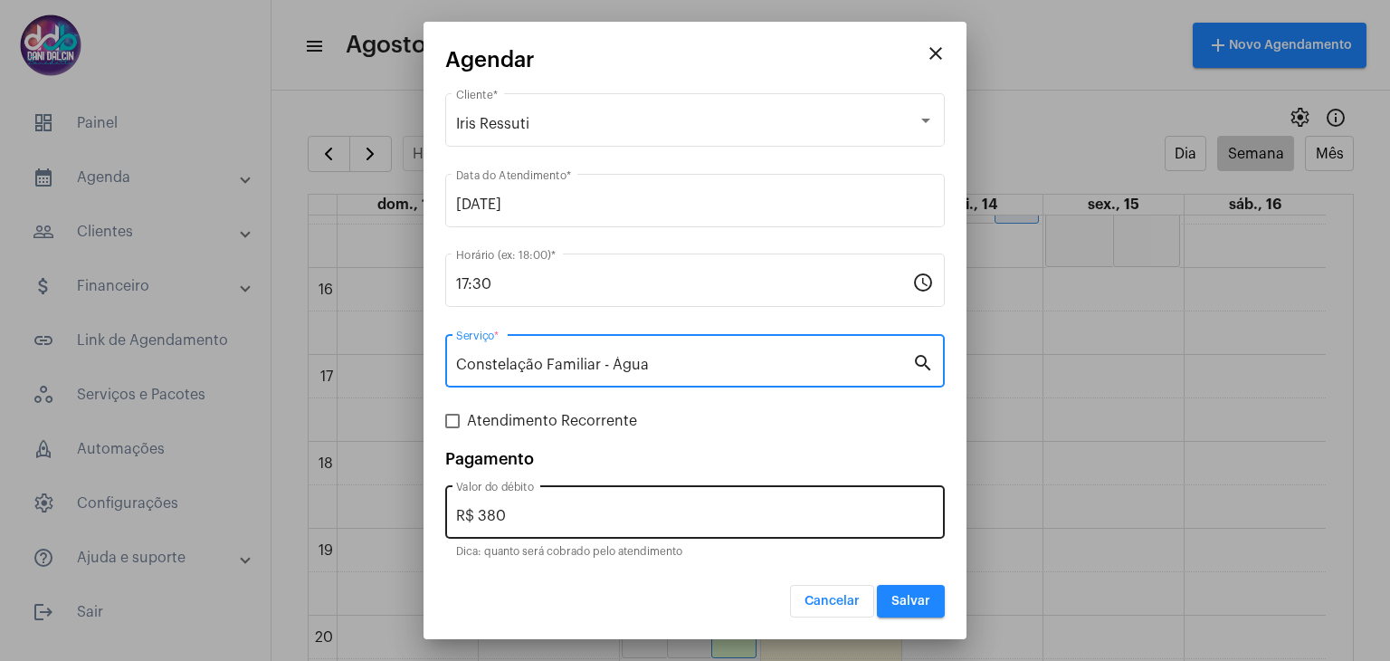
click at [548, 510] on input "R$ 380" at bounding box center [695, 516] width 478 height 16
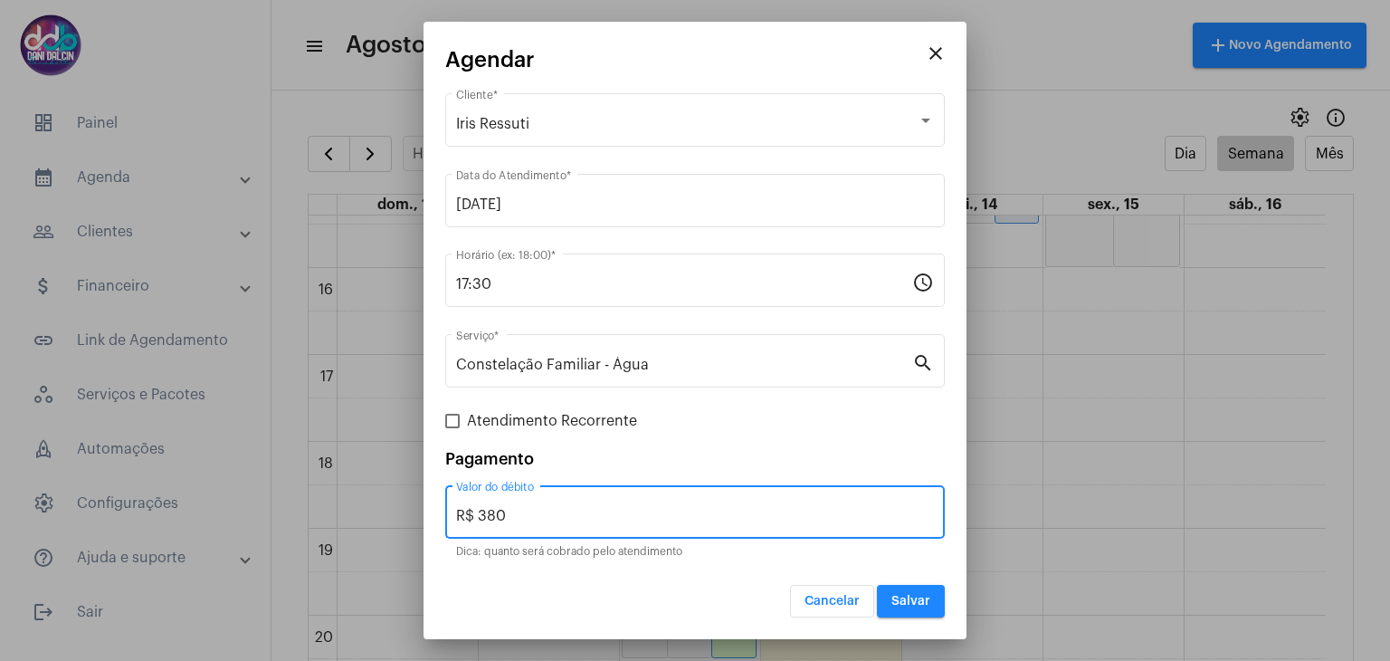
click at [548, 510] on input "R$ 380" at bounding box center [695, 516] width 478 height 16
type input "R$ 250"
click at [926, 609] on button "Salvar" at bounding box center [911, 601] width 68 height 33
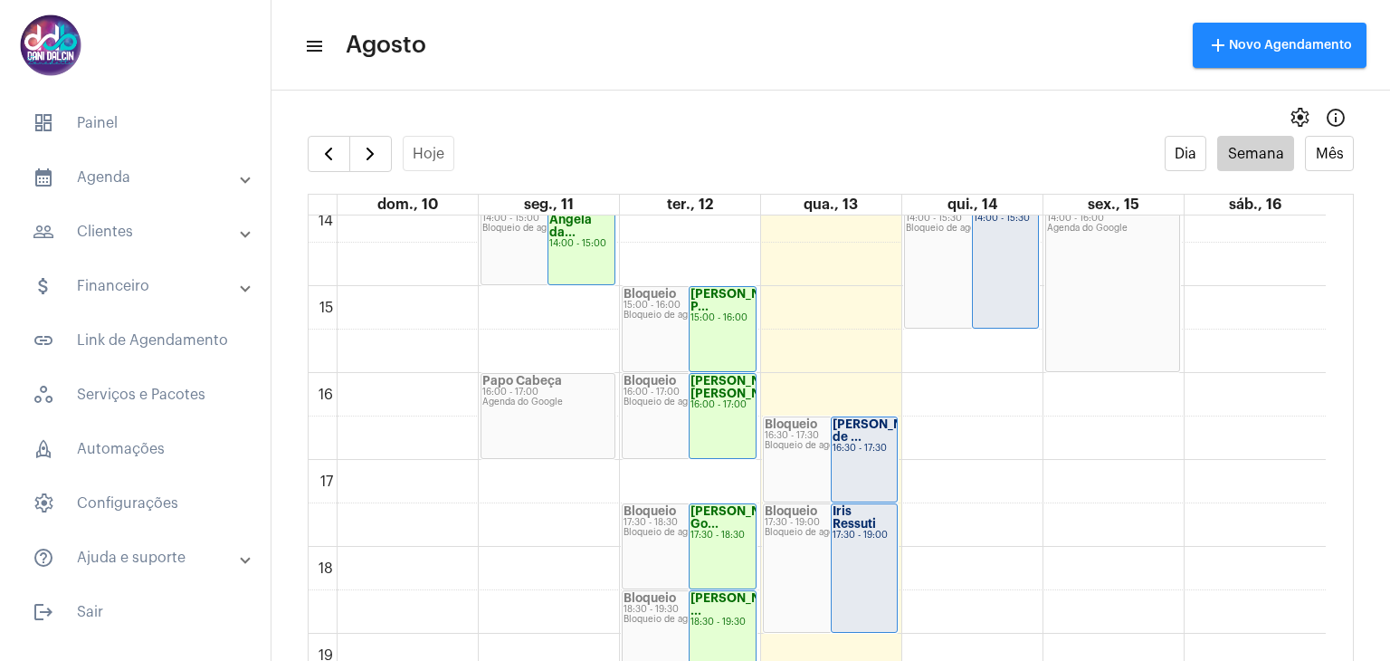
scroll to position [1241, 0]
